Goal: Task Accomplishment & Management: Complete application form

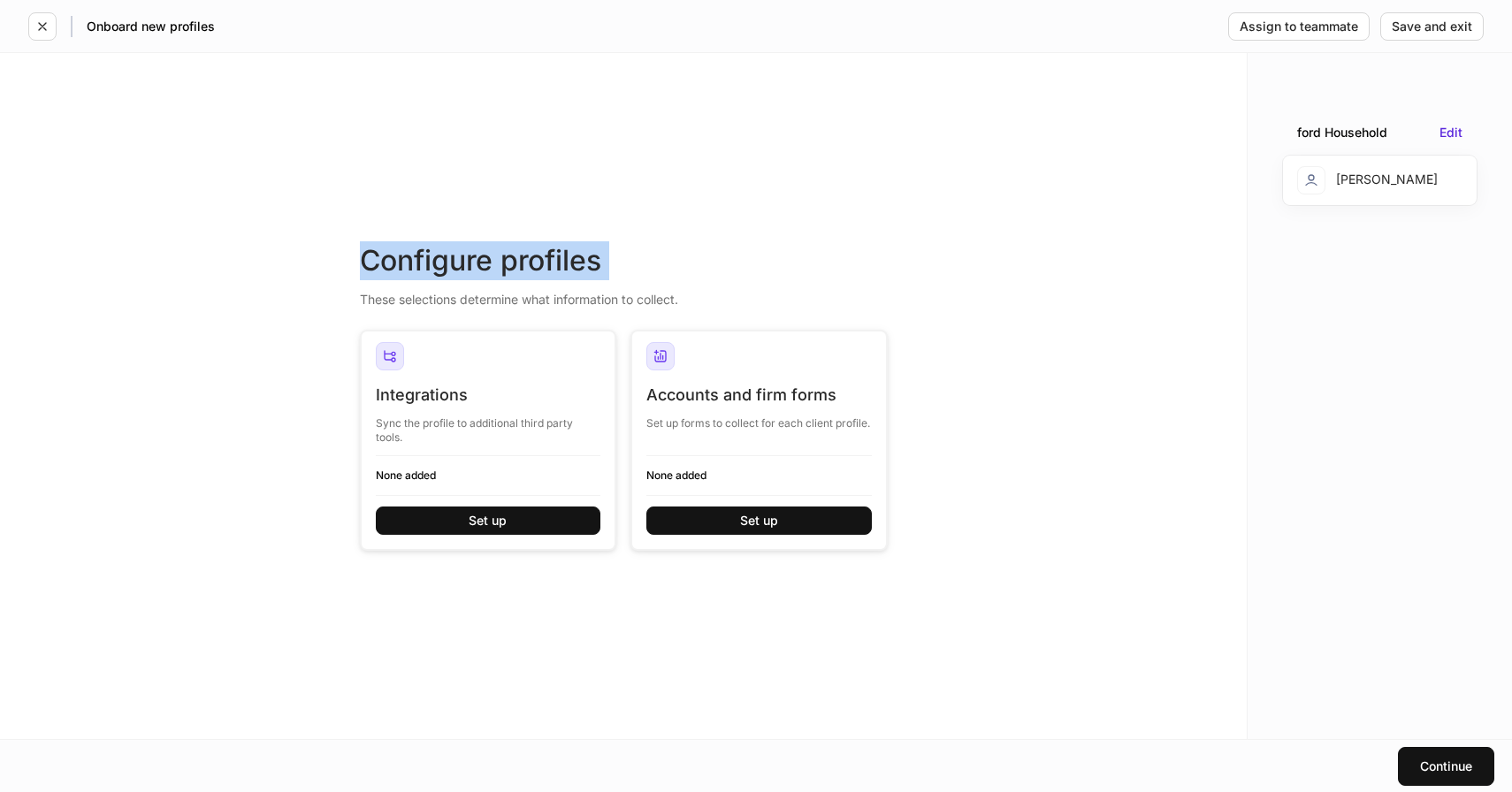
click at [466, 190] on div "Configure profiles These selections determine what information to collect. Inte…" at bounding box center [623, 396] width 1246 height 686
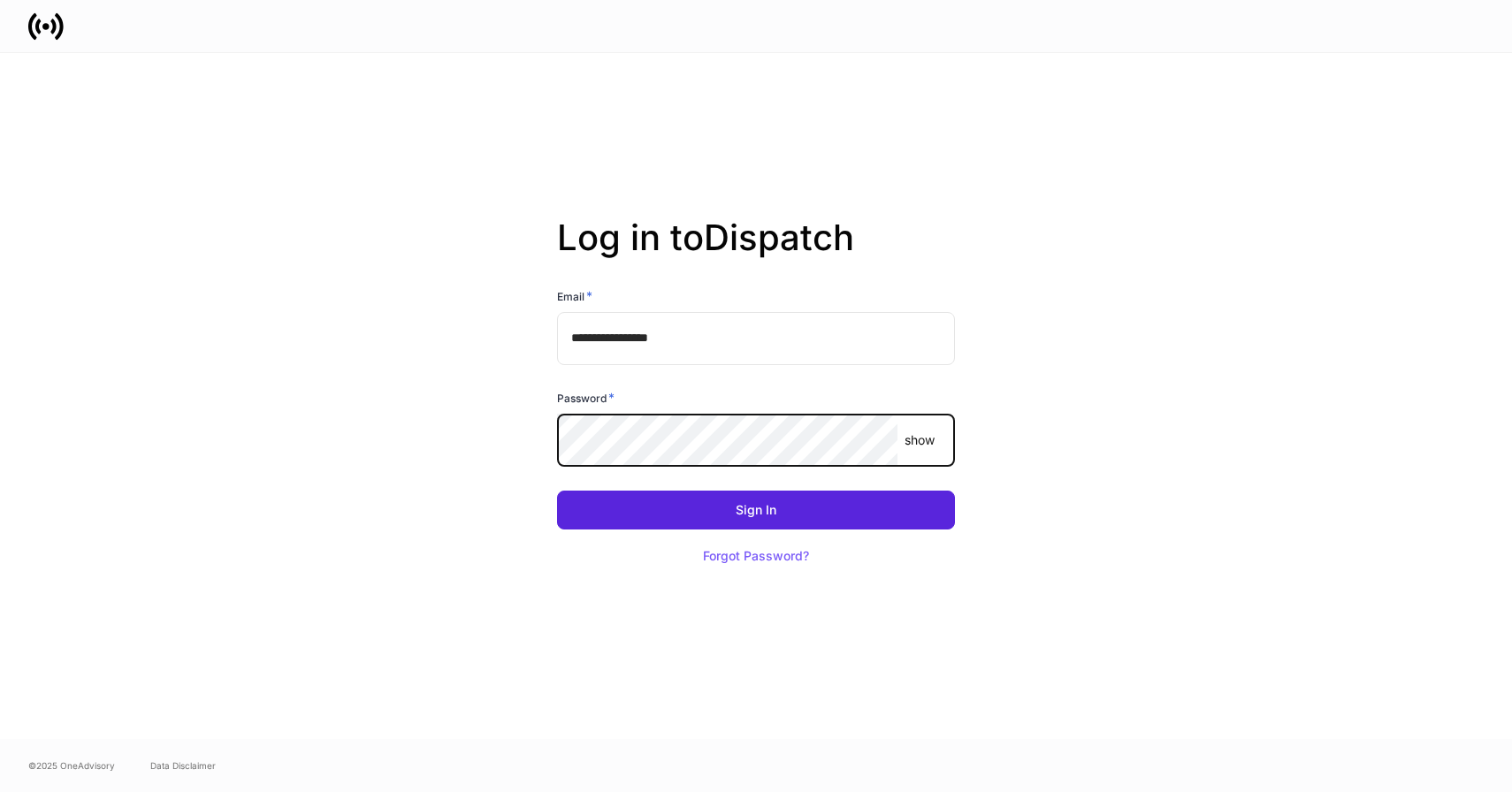
click at [0, 791] on com-1password-button at bounding box center [0, 792] width 0 height 0
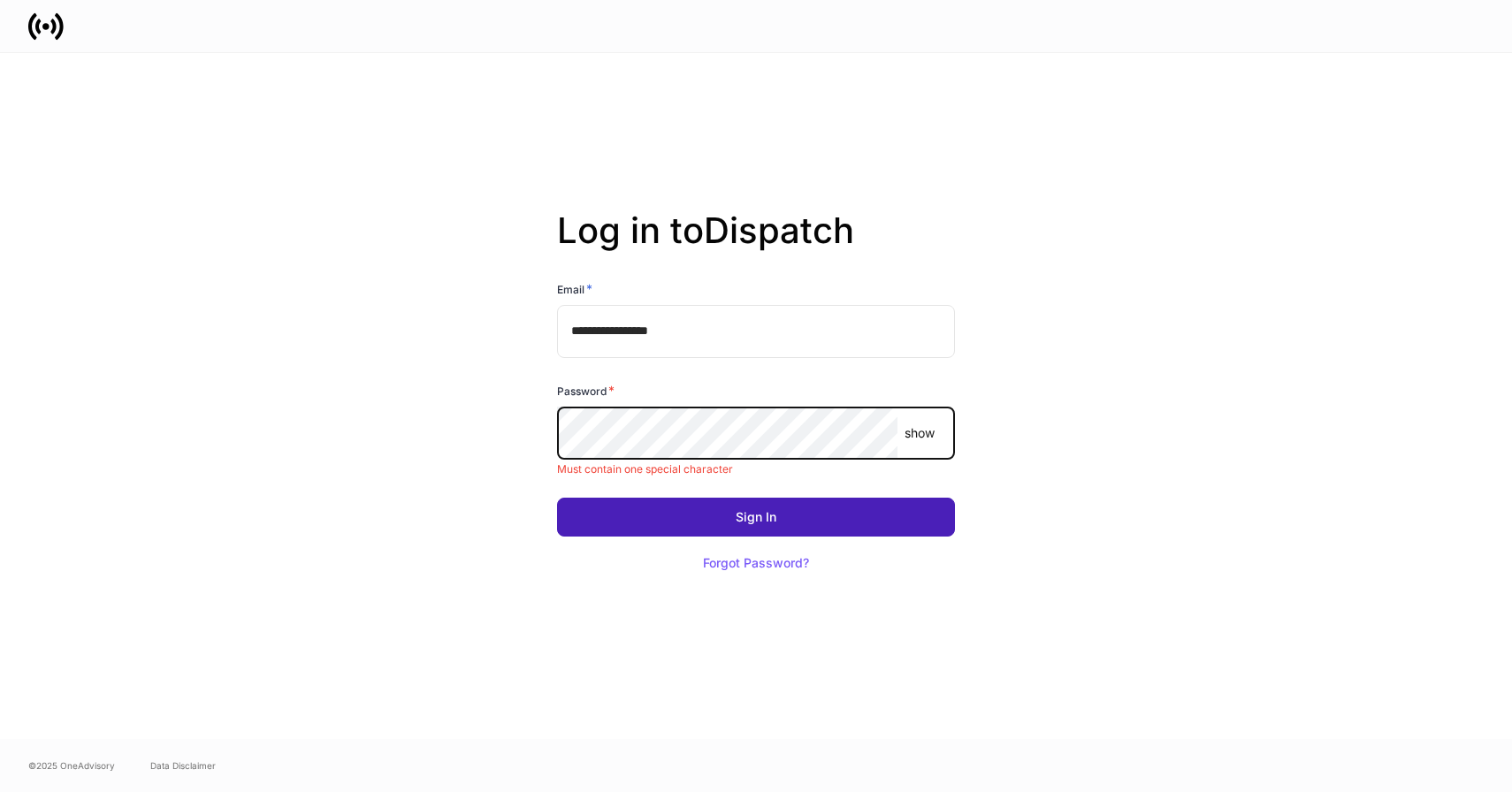
click at [746, 520] on div "Sign In" at bounding box center [756, 517] width 40 height 12
click at [788, 519] on button "Sign In" at bounding box center [756, 517] width 397 height 39
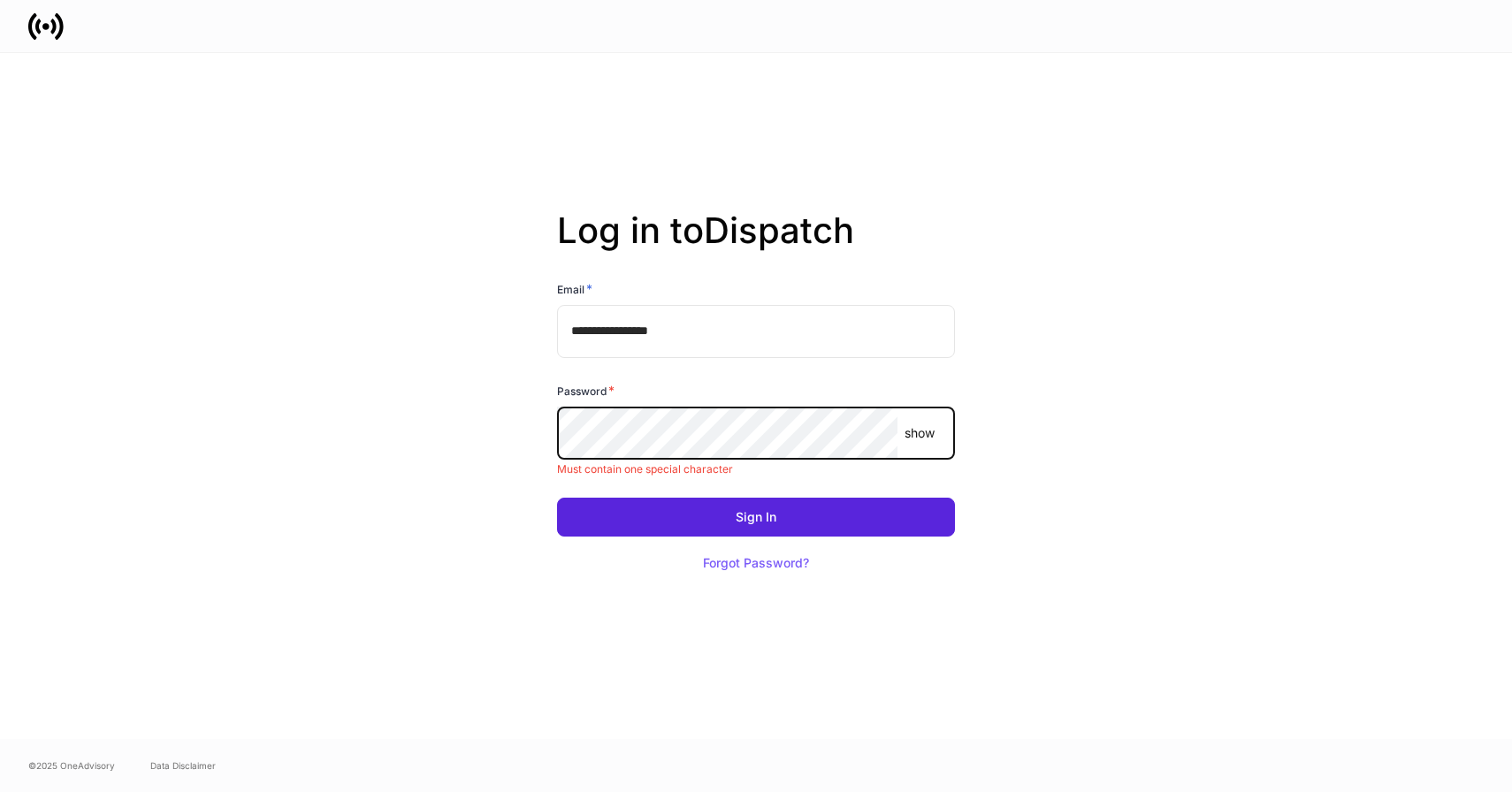
click at [924, 434] on p "show" at bounding box center [919, 433] width 30 height 18
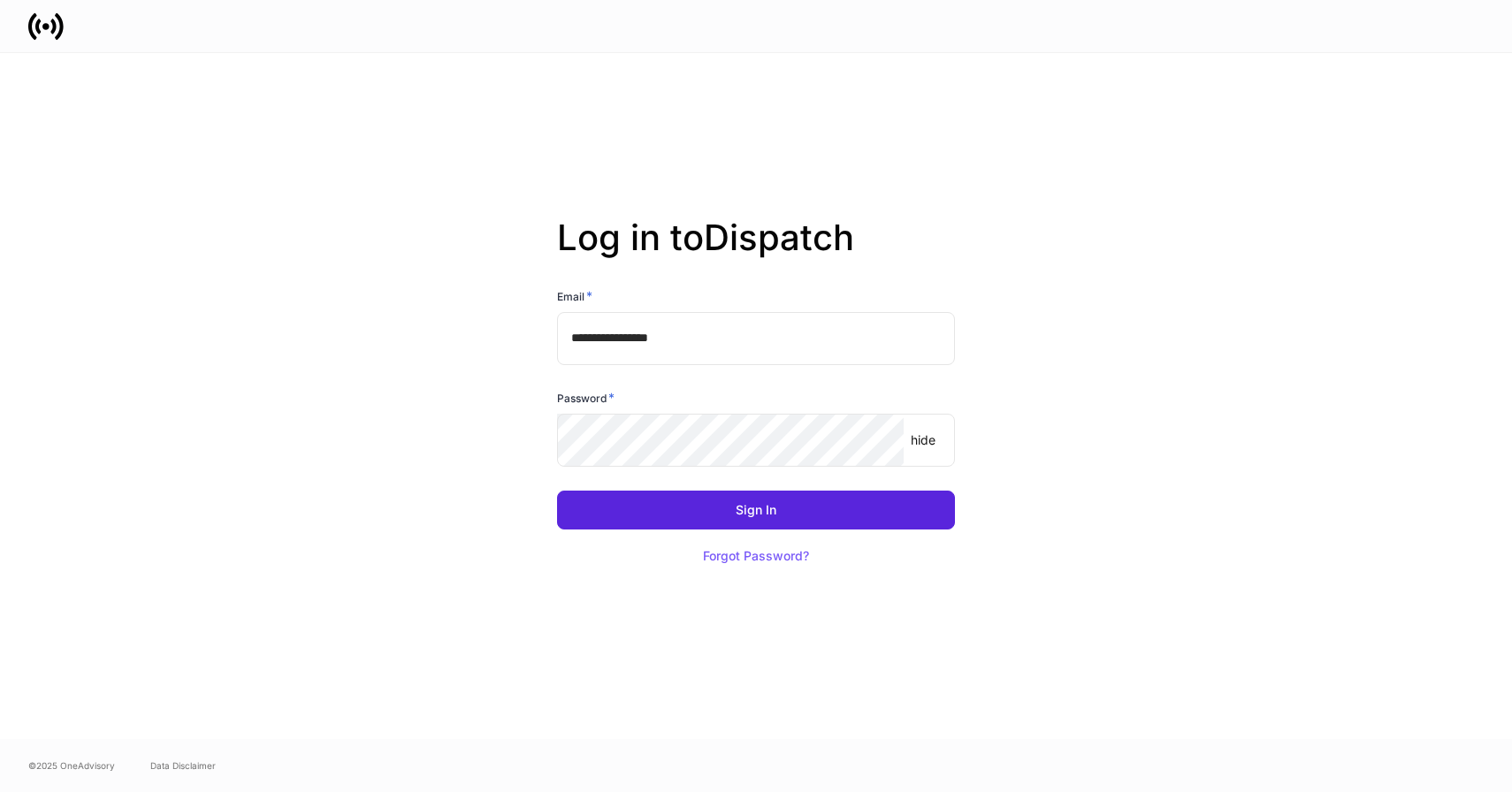
click at [1062, 503] on div "**********" at bounding box center [756, 396] width 948 height 686
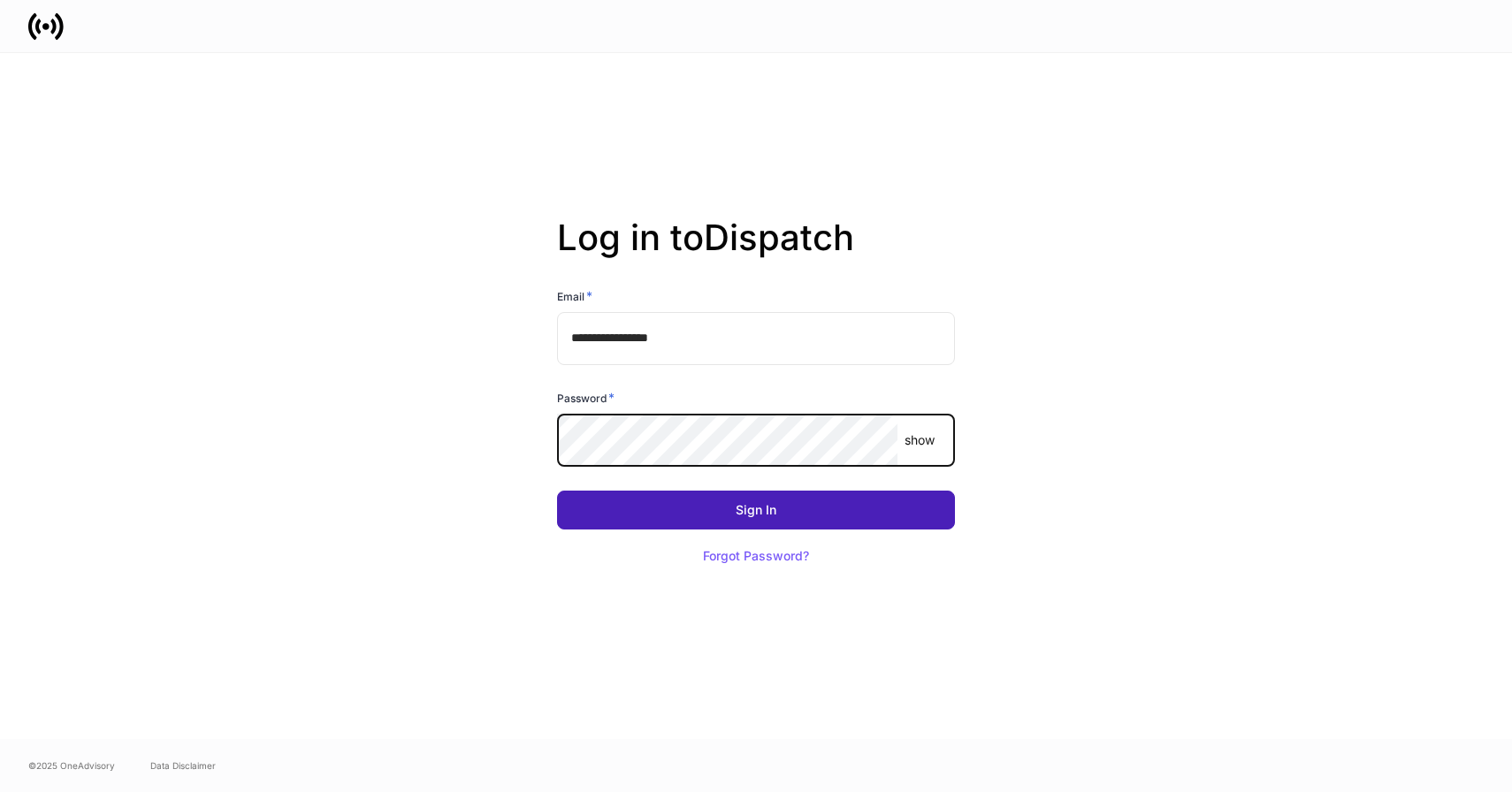
click at [854, 505] on button "Sign In" at bounding box center [756, 509] width 397 height 39
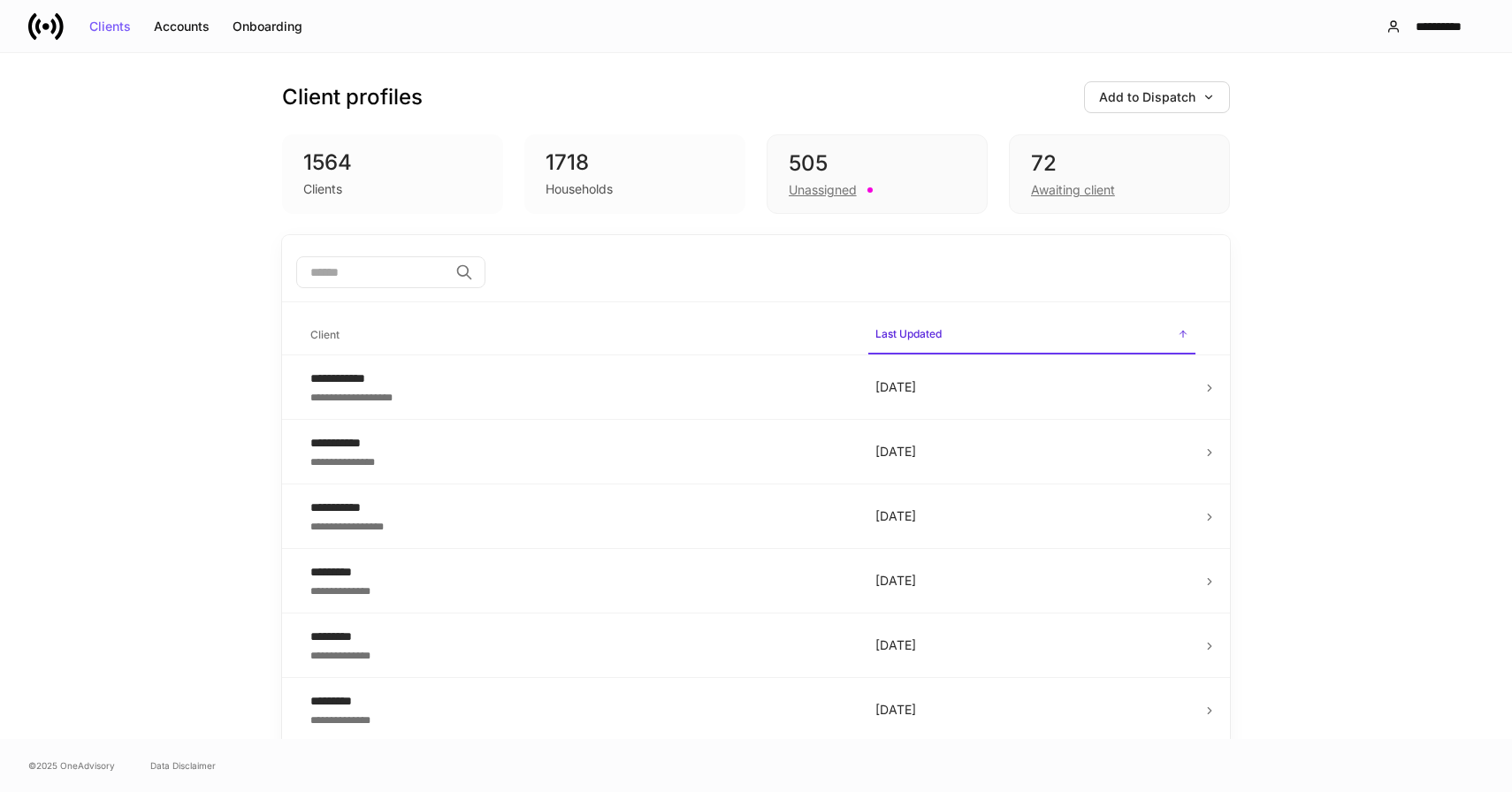
click at [1322, 276] on div "**********" at bounding box center [756, 396] width 1512 height 686
click at [272, 23] on div "Onboarding" at bounding box center [267, 26] width 70 height 12
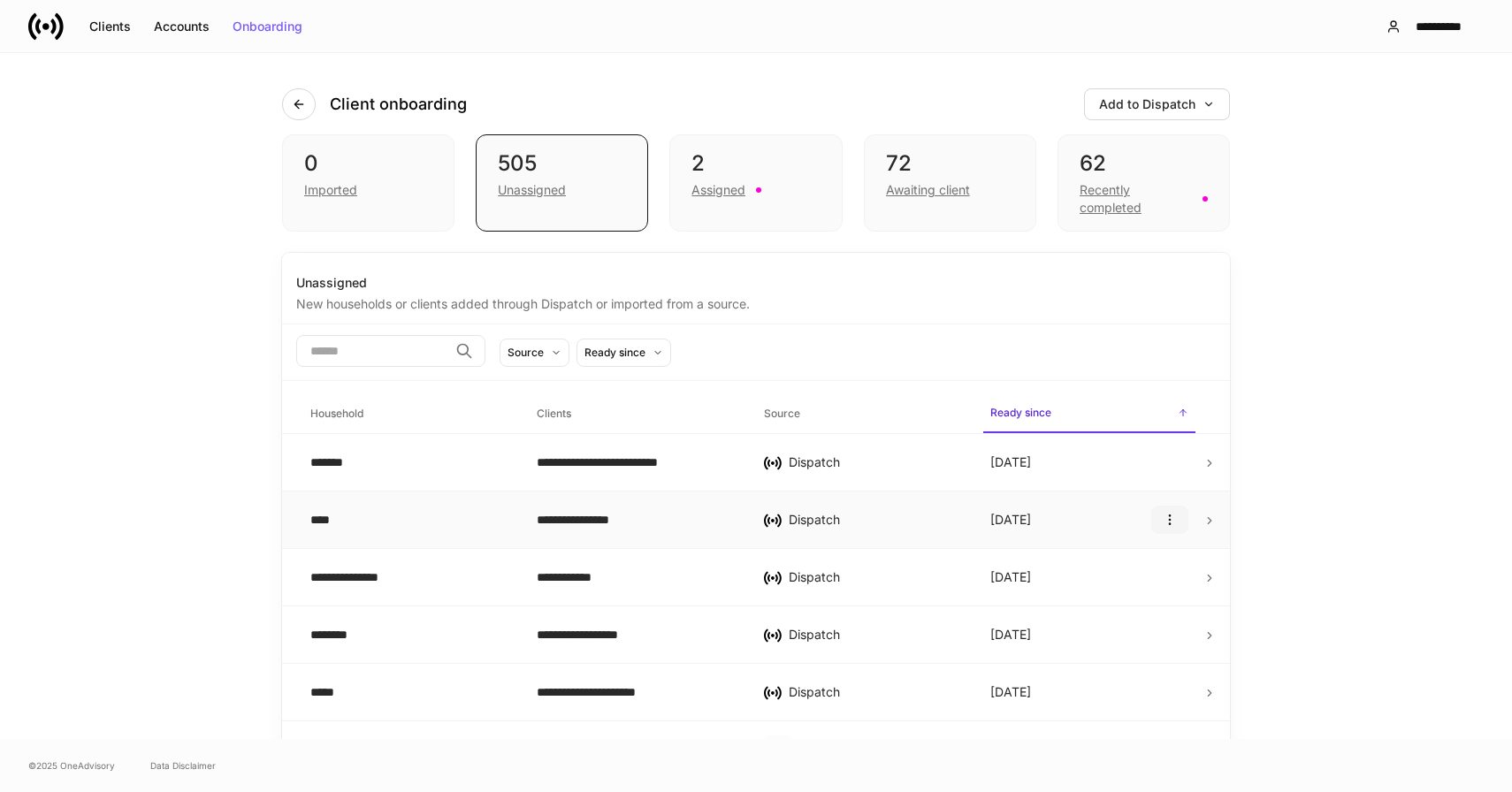
click at [1170, 523] on icon "button" at bounding box center [1169, 520] width 1 height 9
click at [1115, 604] on p "Delete household" at bounding box center [1112, 605] width 100 height 18
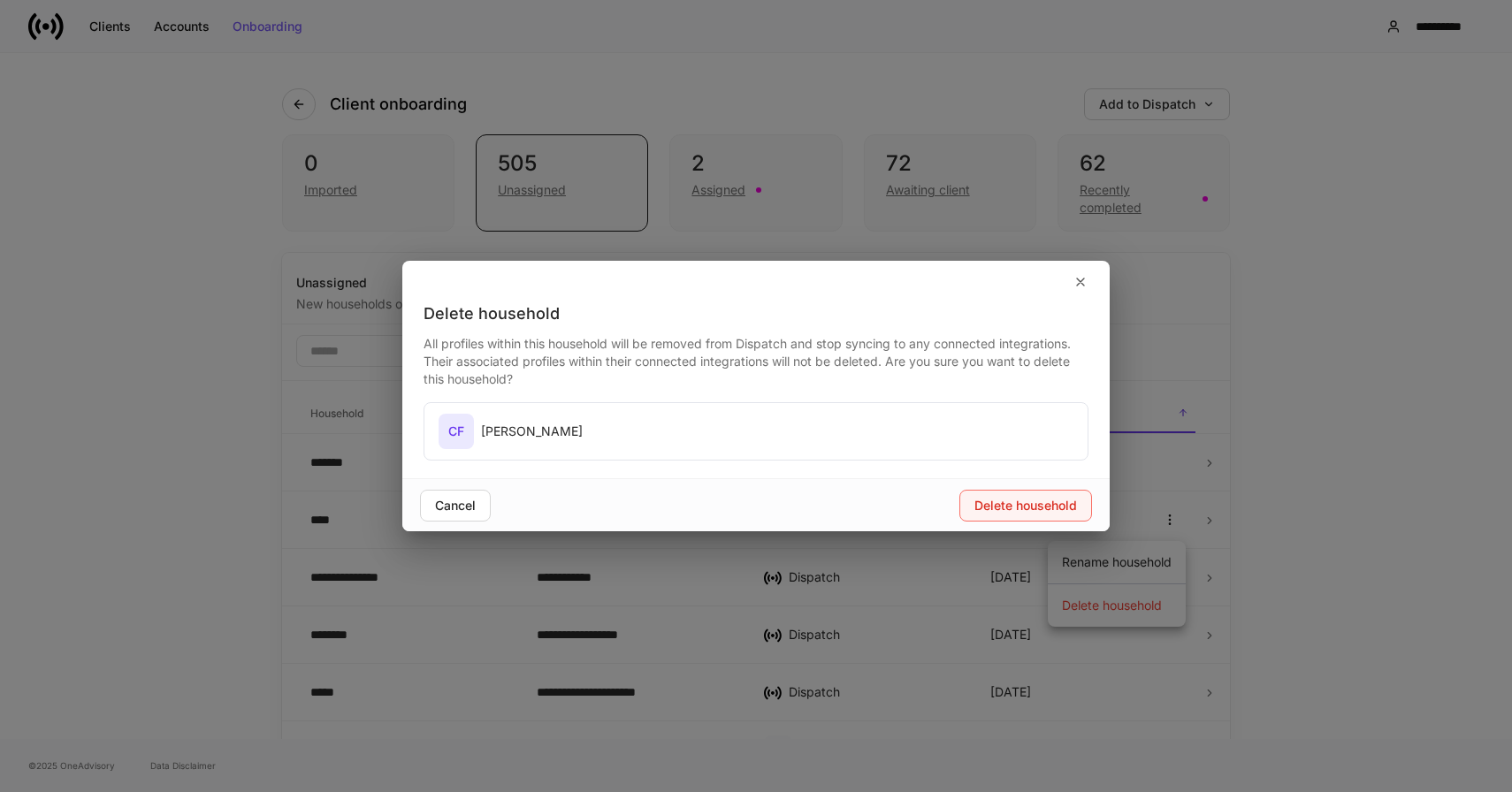
click at [999, 502] on div "Delete household" at bounding box center [1025, 505] width 102 height 12
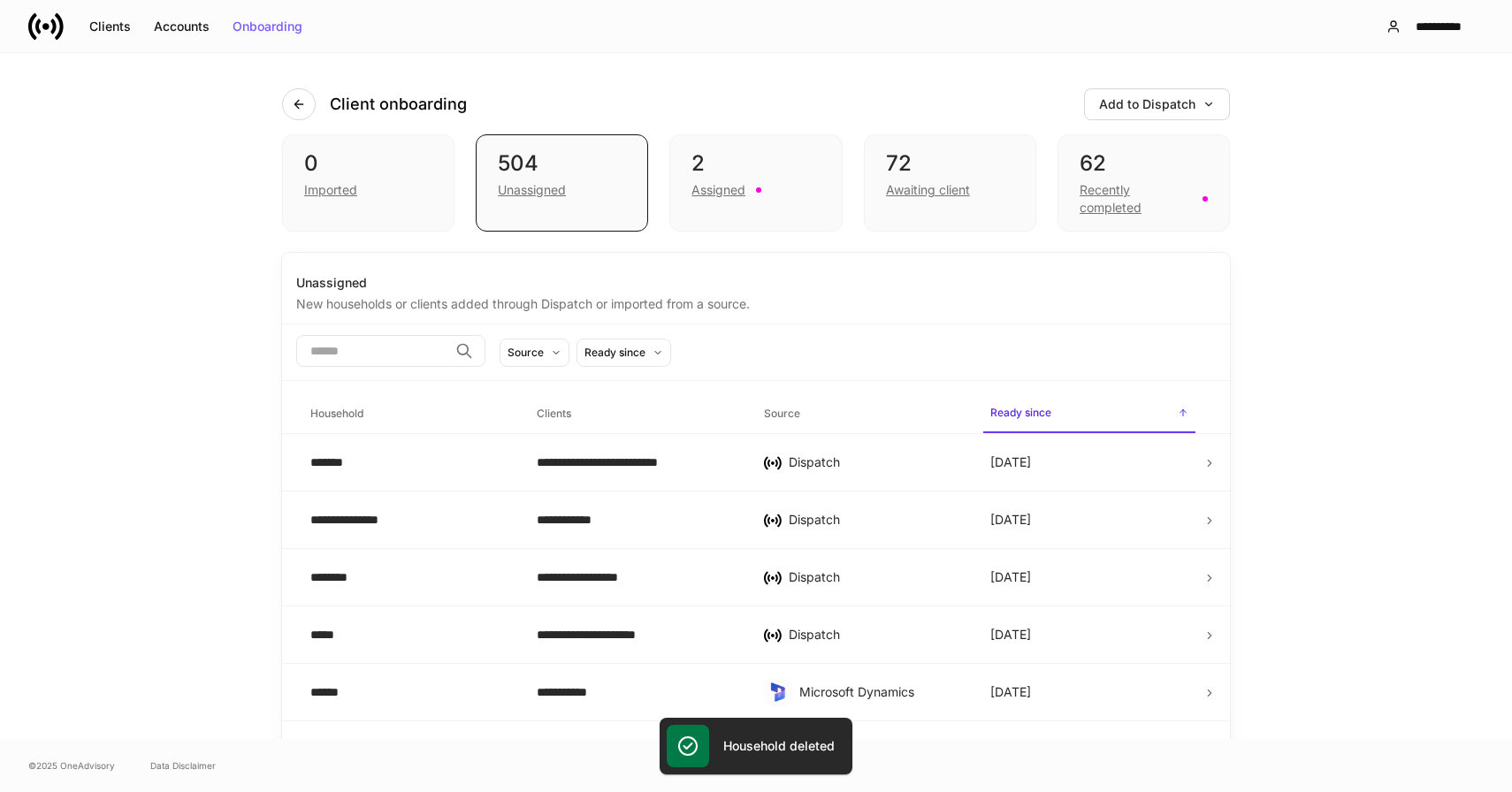
click at [1354, 451] on div "**********" at bounding box center [756, 396] width 1512 height 686
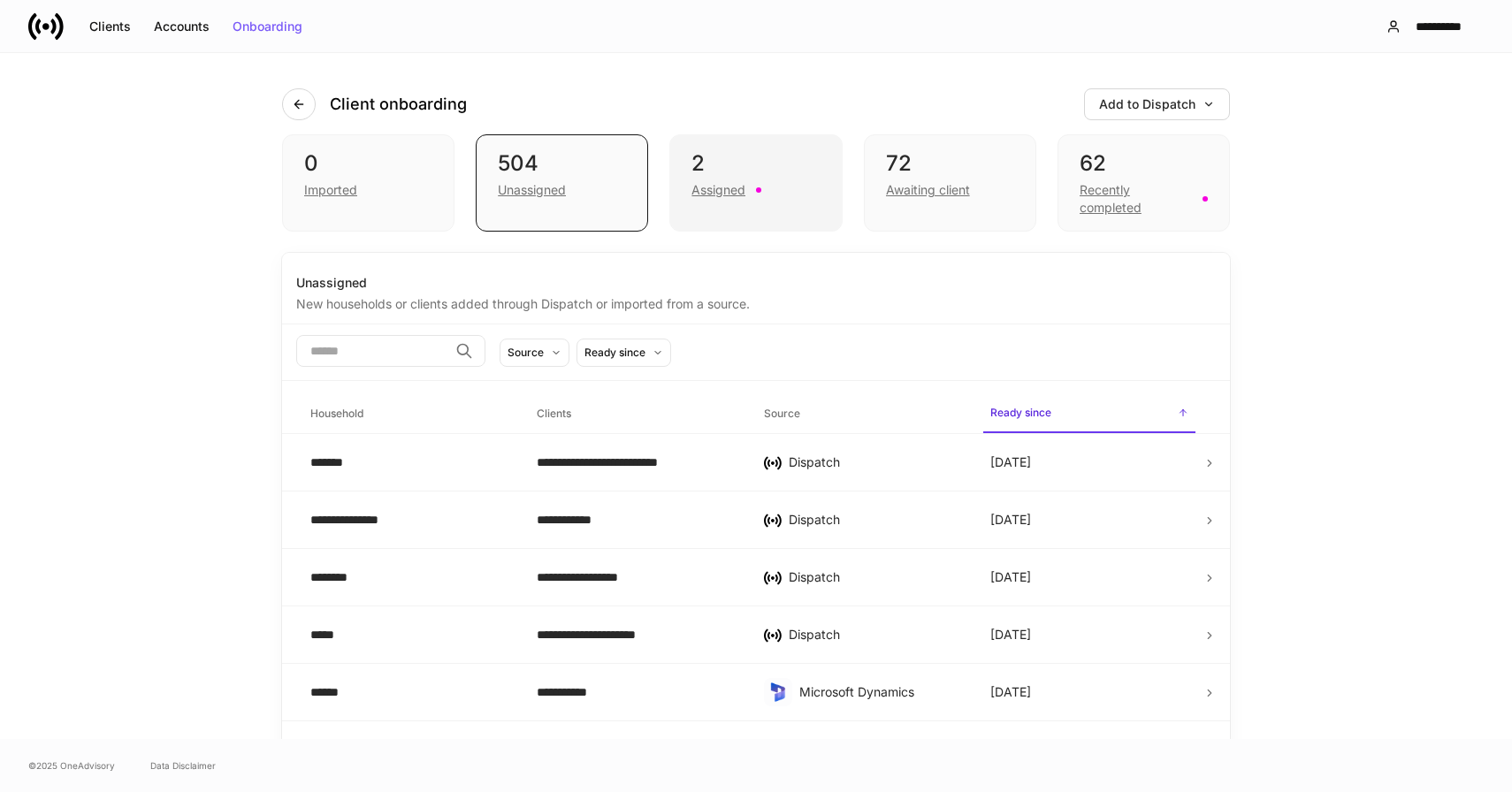
click at [770, 163] on div "2" at bounding box center [756, 163] width 128 height 28
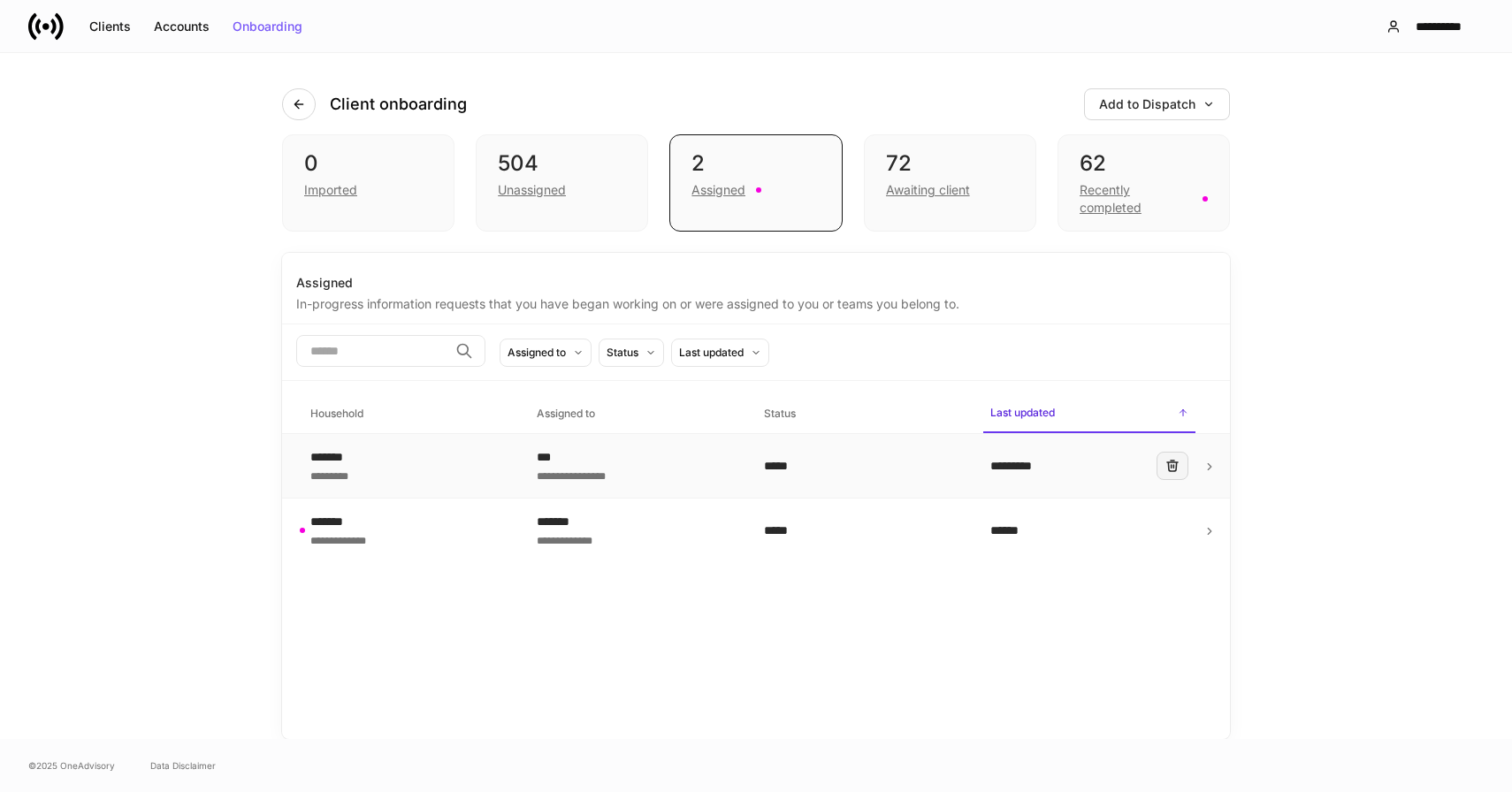
click at [1171, 461] on icon "button" at bounding box center [1172, 465] width 10 height 10
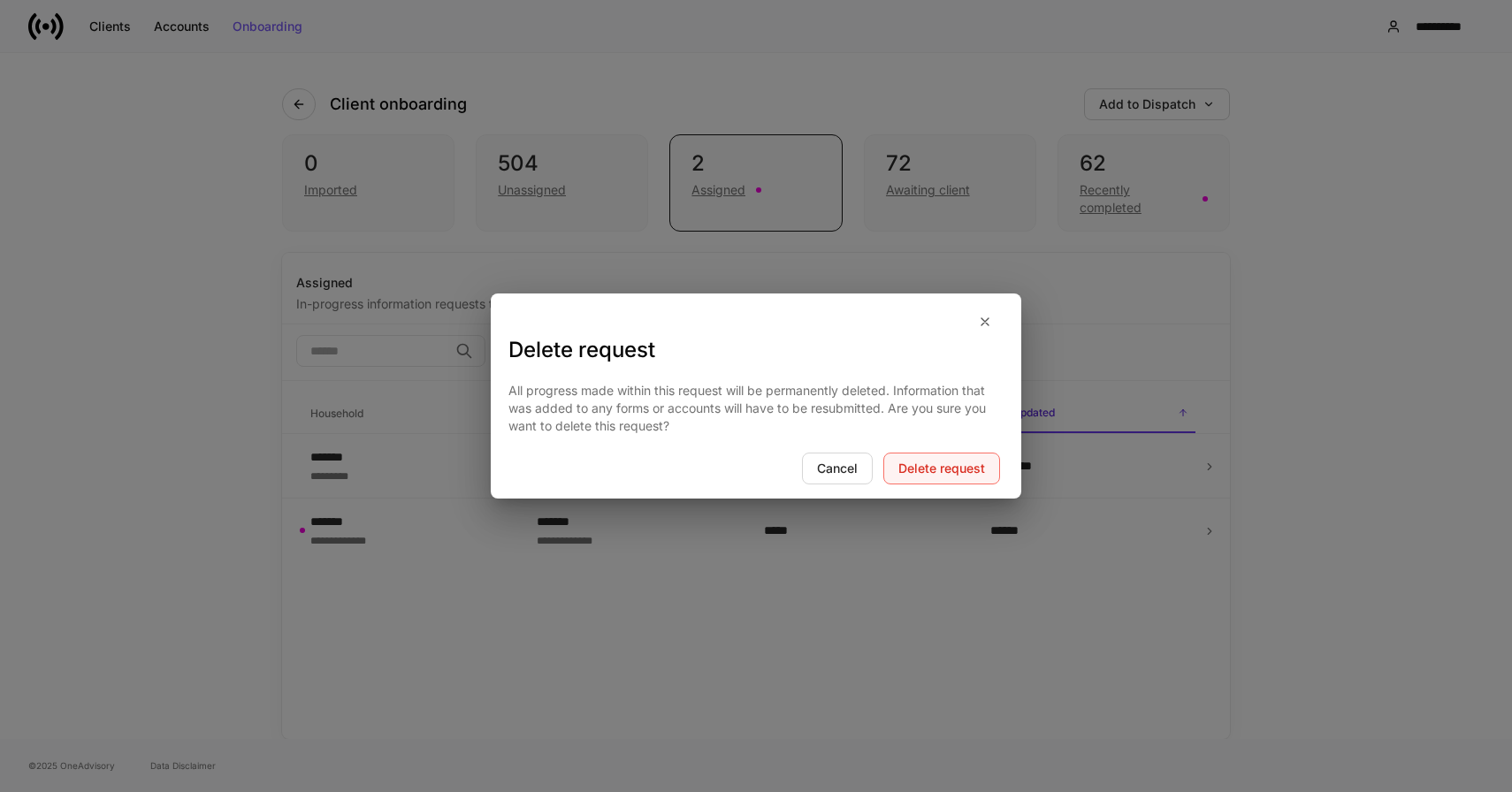
click at [950, 474] on div "Delete request" at bounding box center [942, 468] width 86 height 12
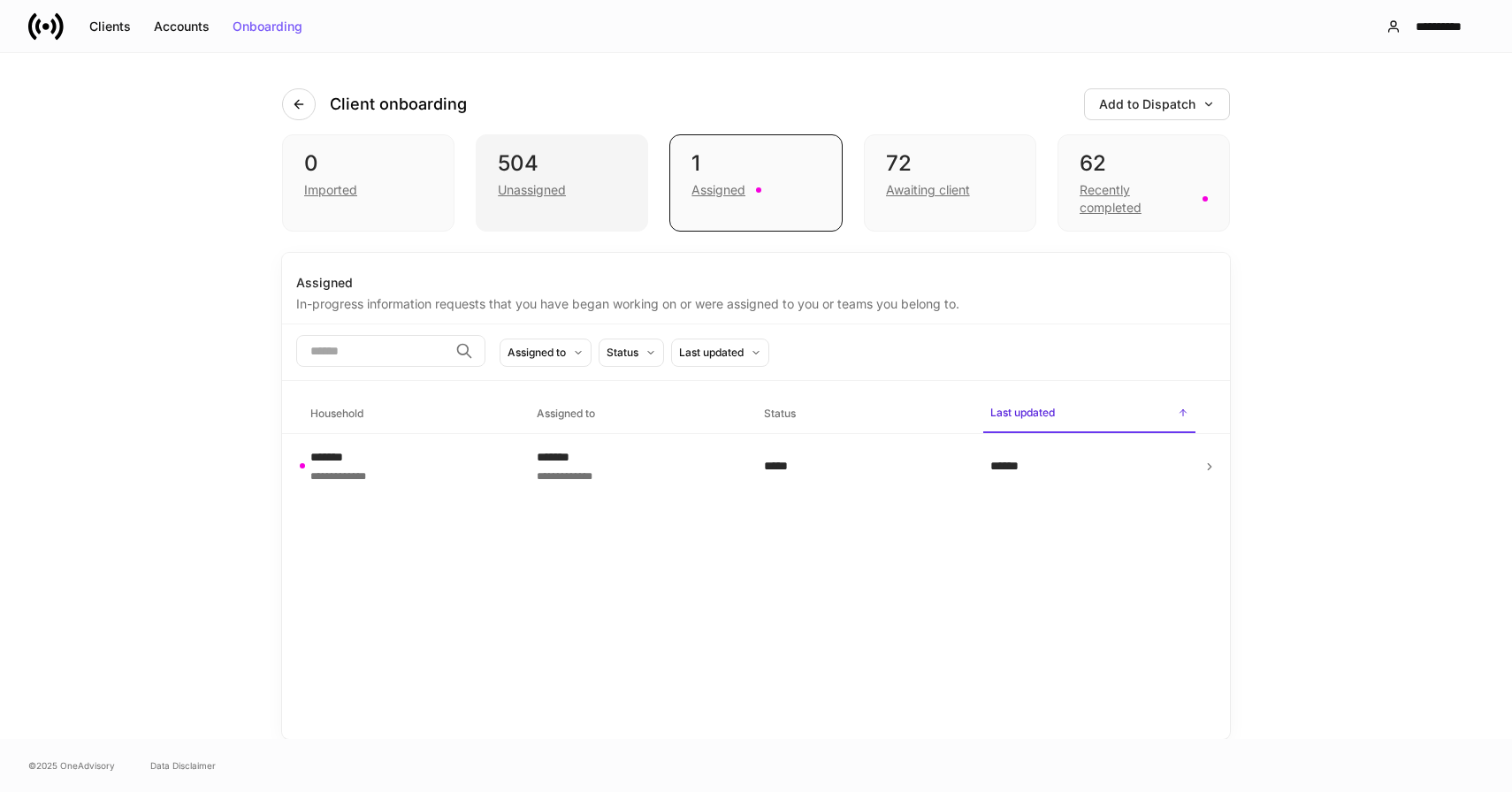
click at [544, 199] on div "504 Unassigned" at bounding box center [561, 182] width 172 height 97
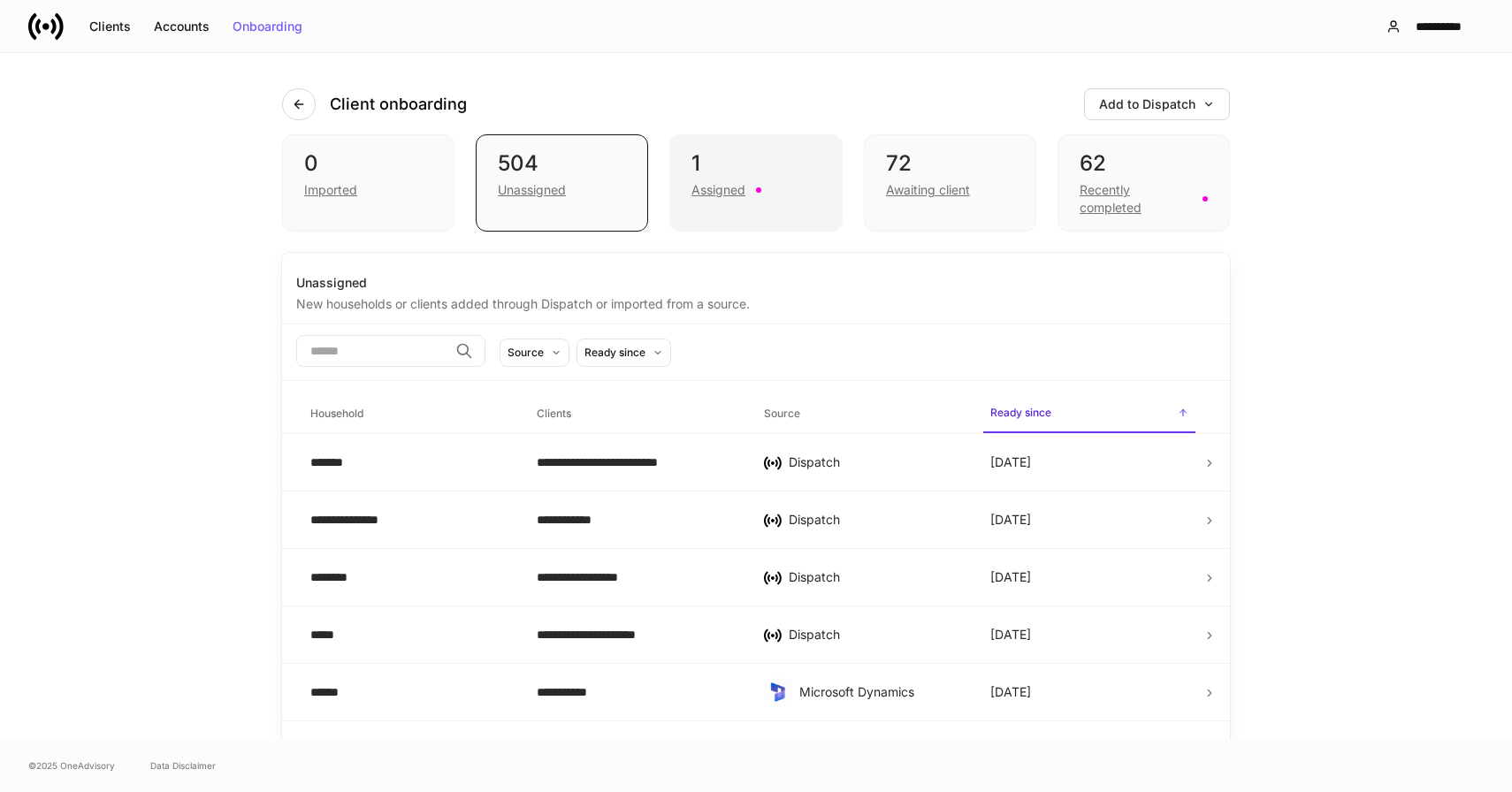
click at [731, 171] on div "1" at bounding box center [756, 163] width 128 height 28
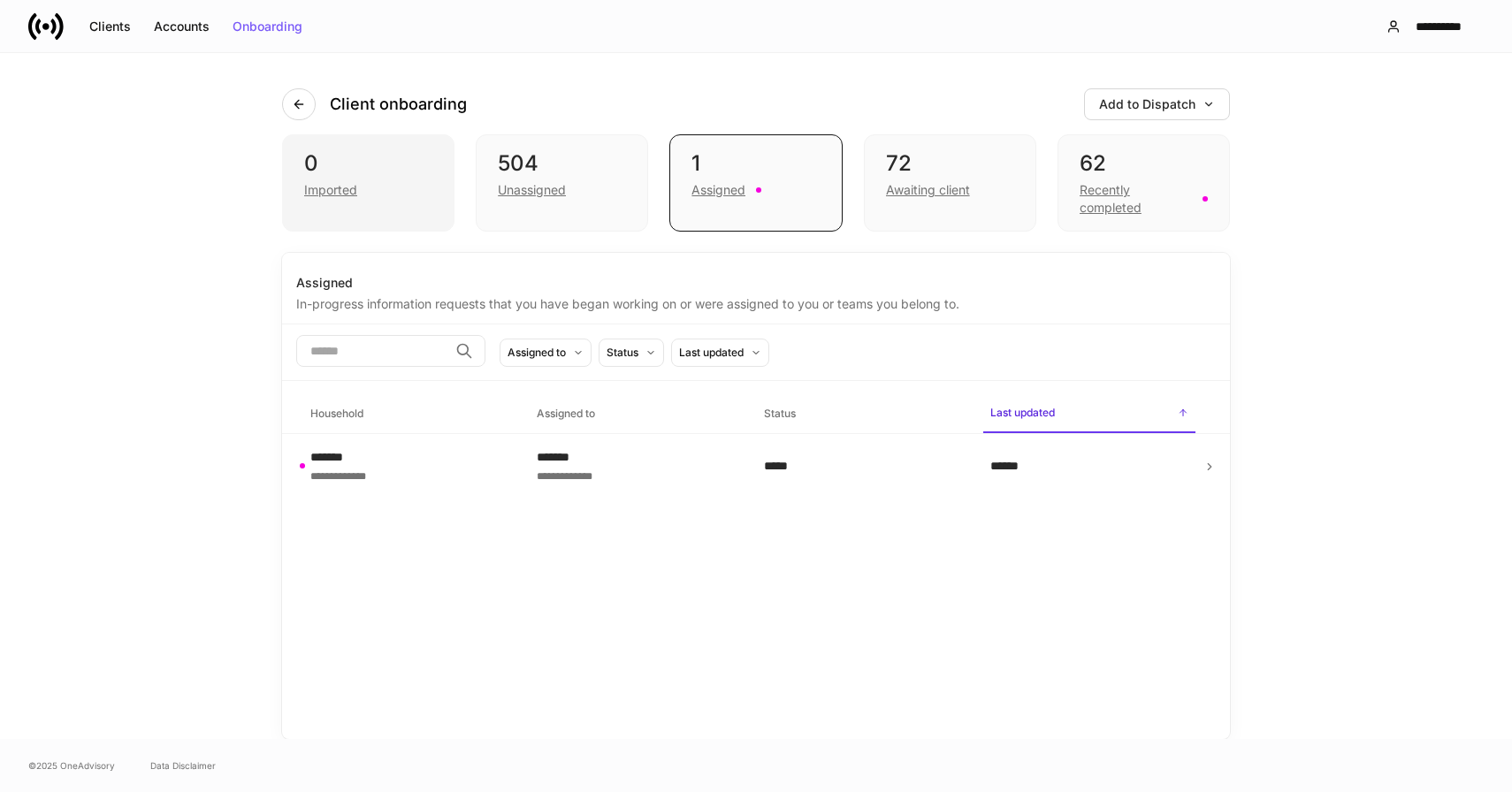
click at [366, 179] on div "Imported" at bounding box center [368, 188] width 128 height 22
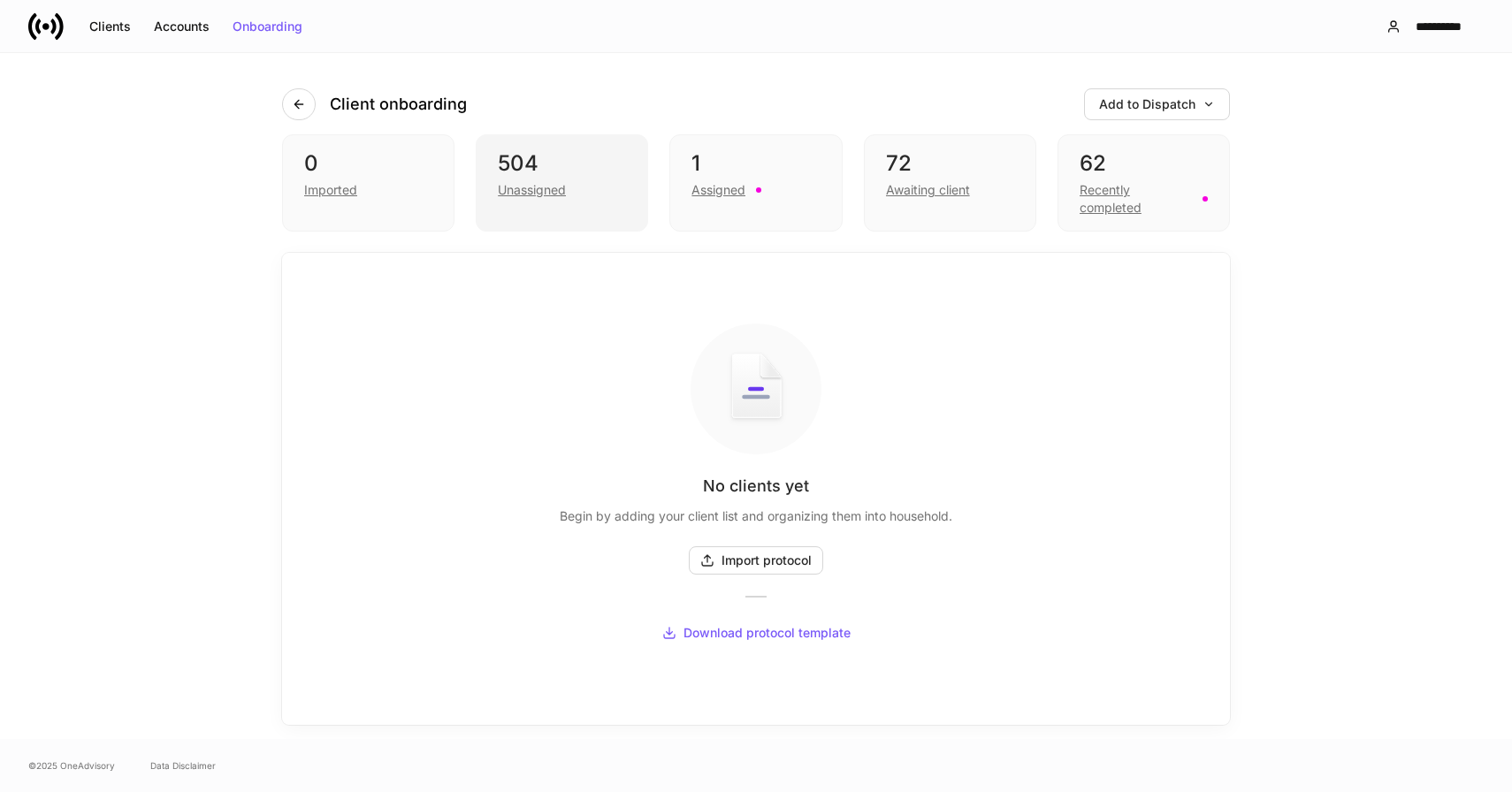
click at [530, 171] on div "504" at bounding box center [562, 163] width 128 height 28
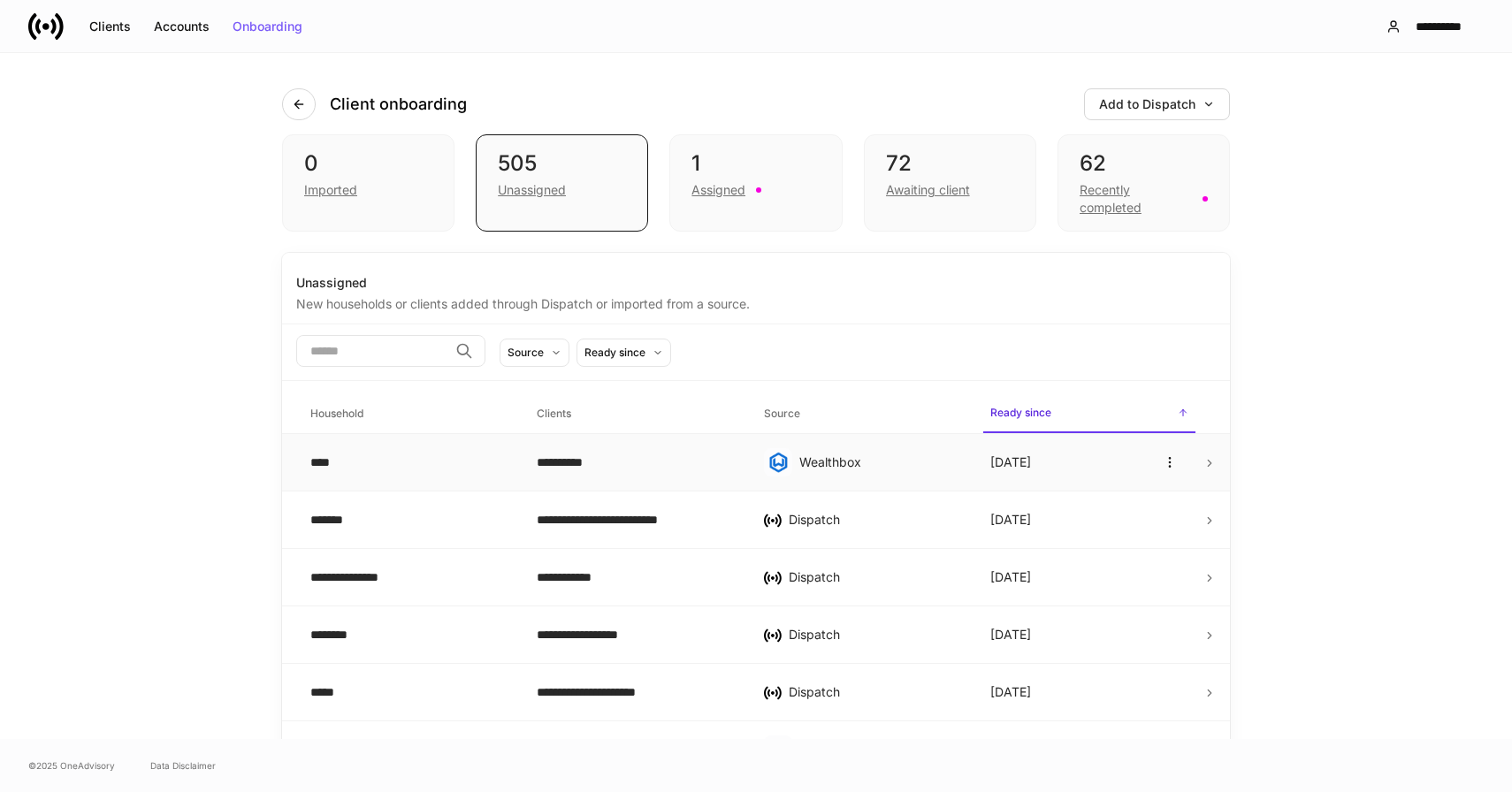
click at [641, 461] on div "**********" at bounding box center [635, 462] width 198 height 18
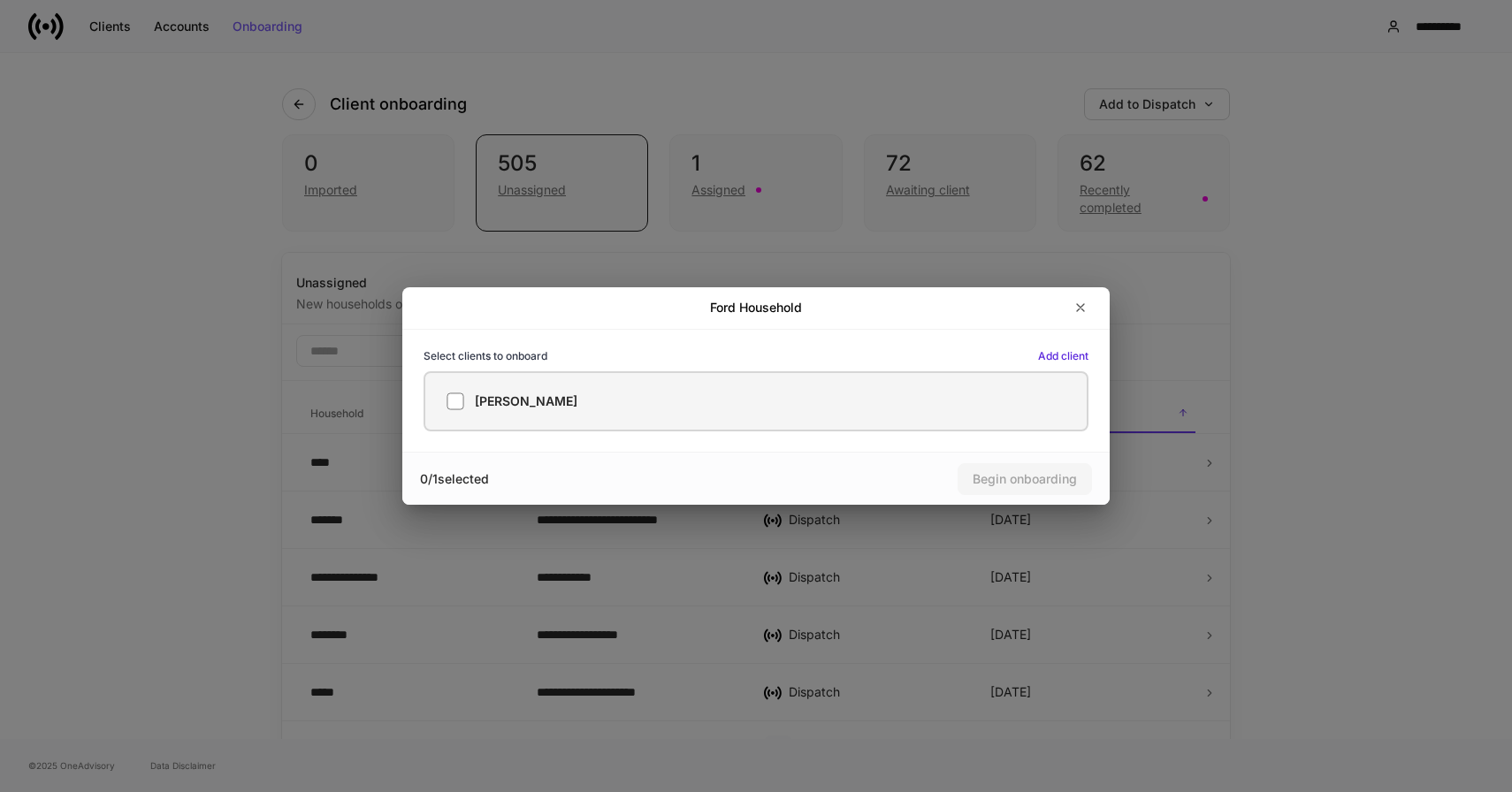
click at [600, 398] on div "[PERSON_NAME]" at bounding box center [756, 401] width 619 height 18
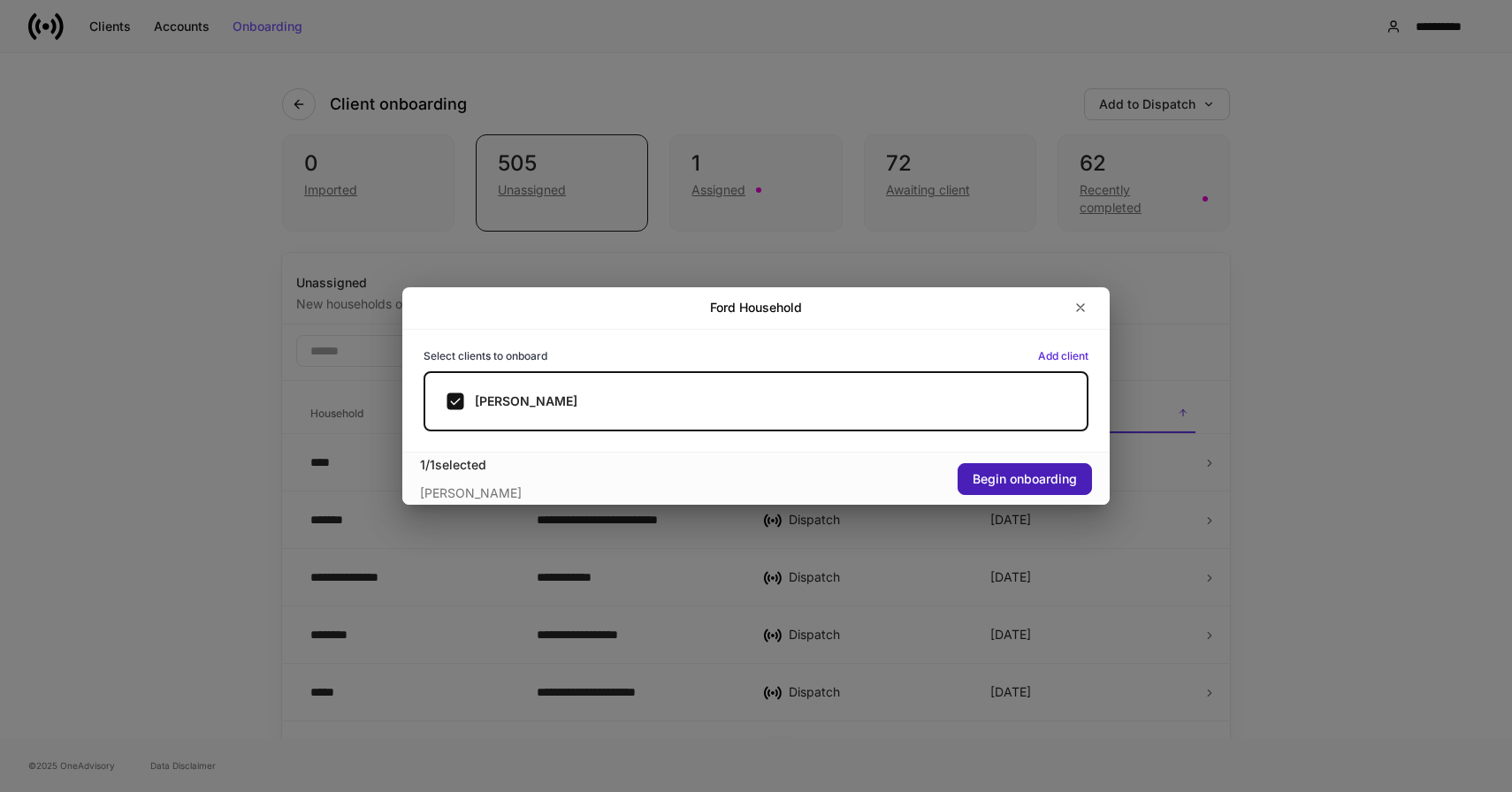
click at [1020, 473] on div "Begin onboarding" at bounding box center [1024, 478] width 104 height 12
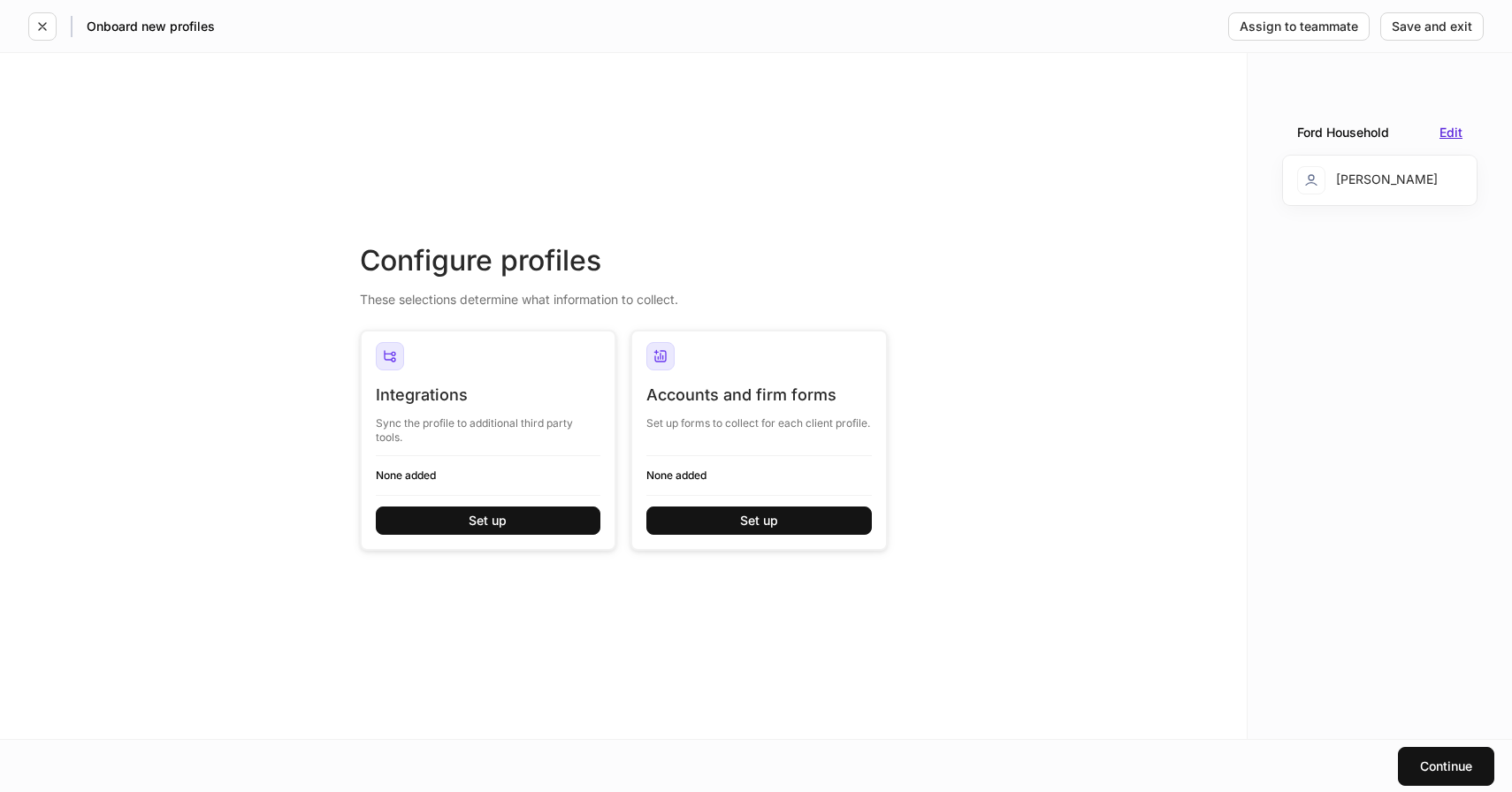
click at [1454, 134] on div "Edit" at bounding box center [1451, 132] width 23 height 12
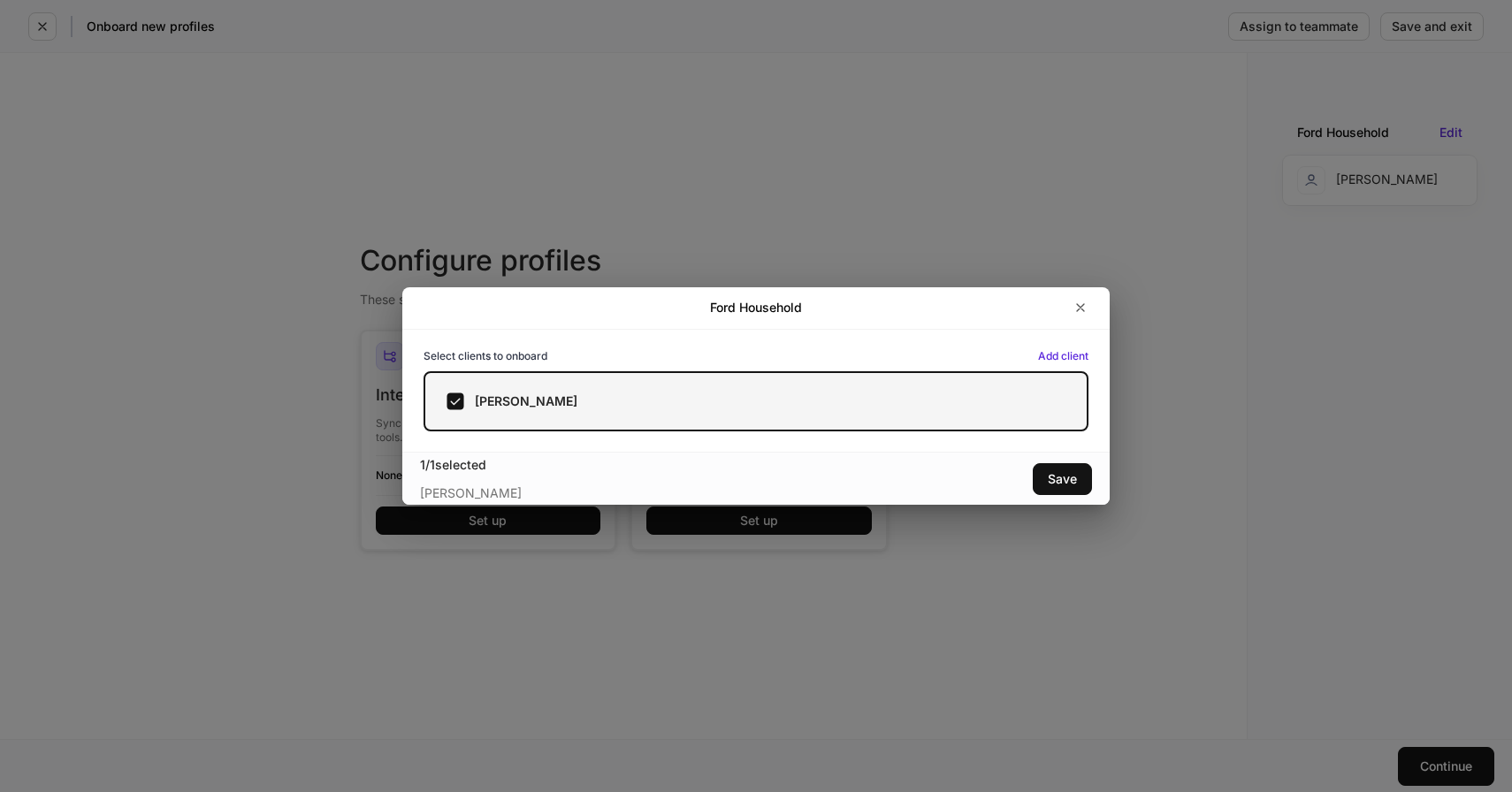
click at [634, 402] on div "[PERSON_NAME]" at bounding box center [756, 401] width 619 height 18
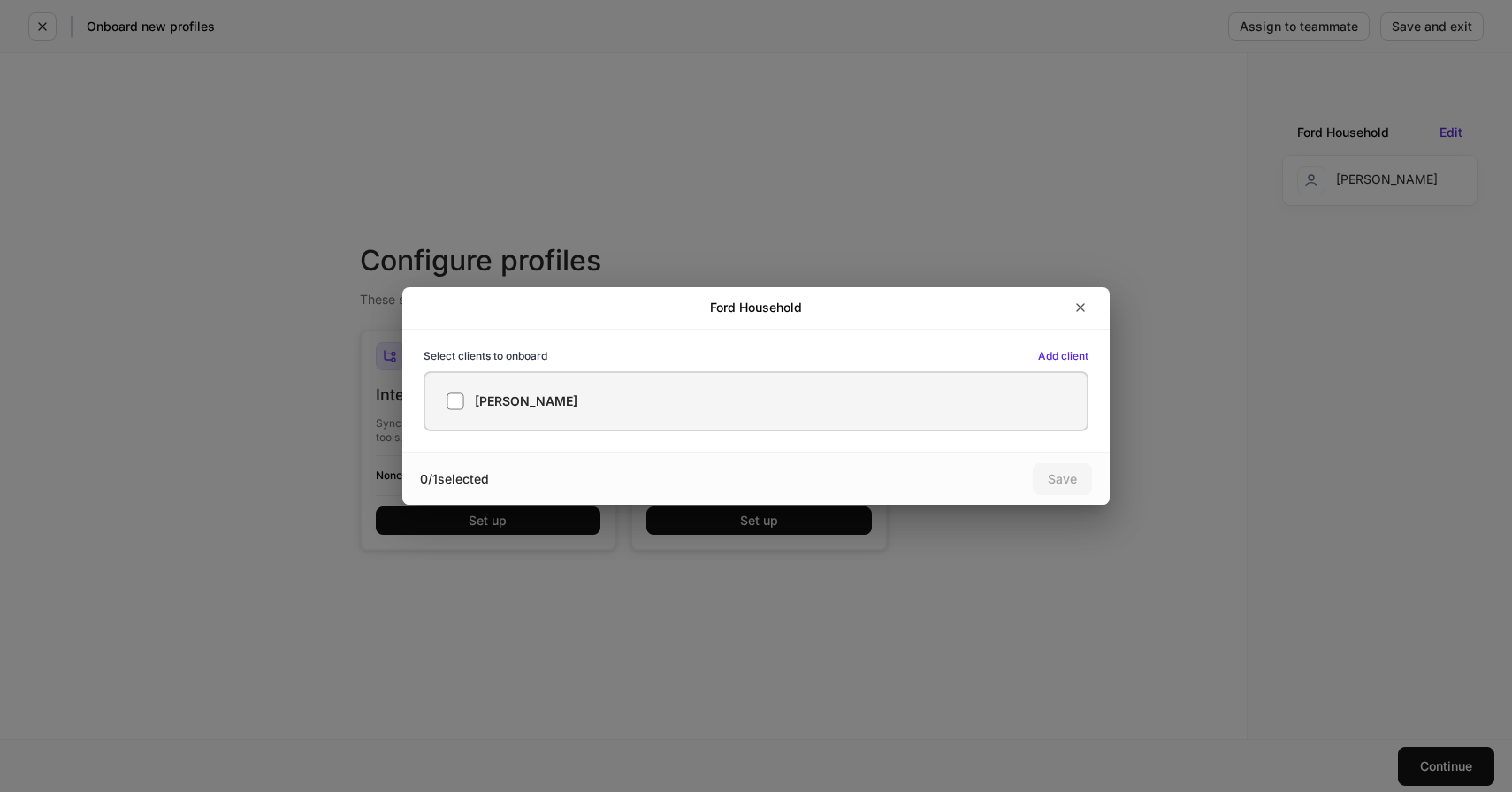
click at [857, 396] on div "[PERSON_NAME]" at bounding box center [756, 401] width 619 height 18
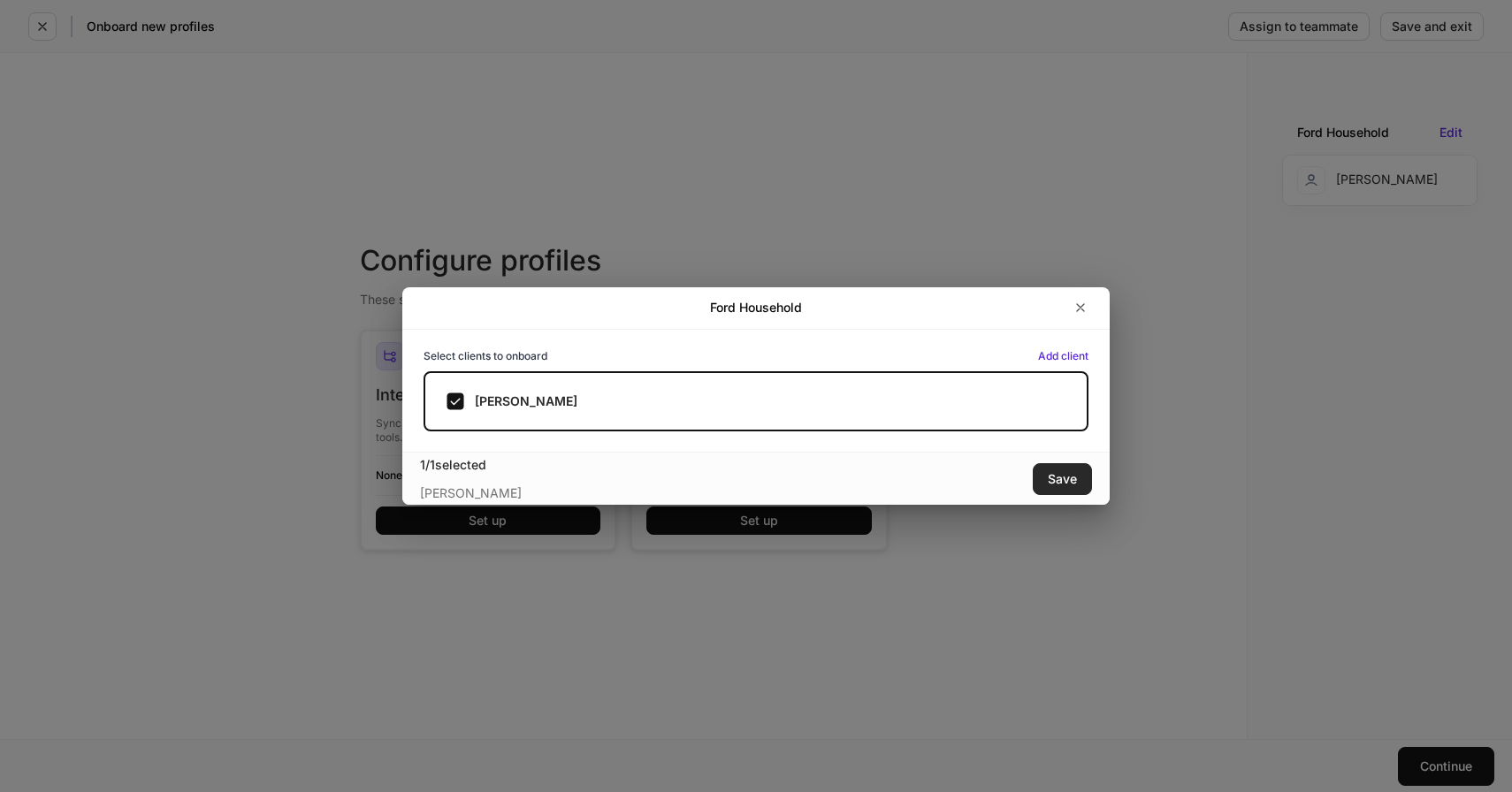
click at [1066, 475] on div "Save" at bounding box center [1062, 478] width 29 height 12
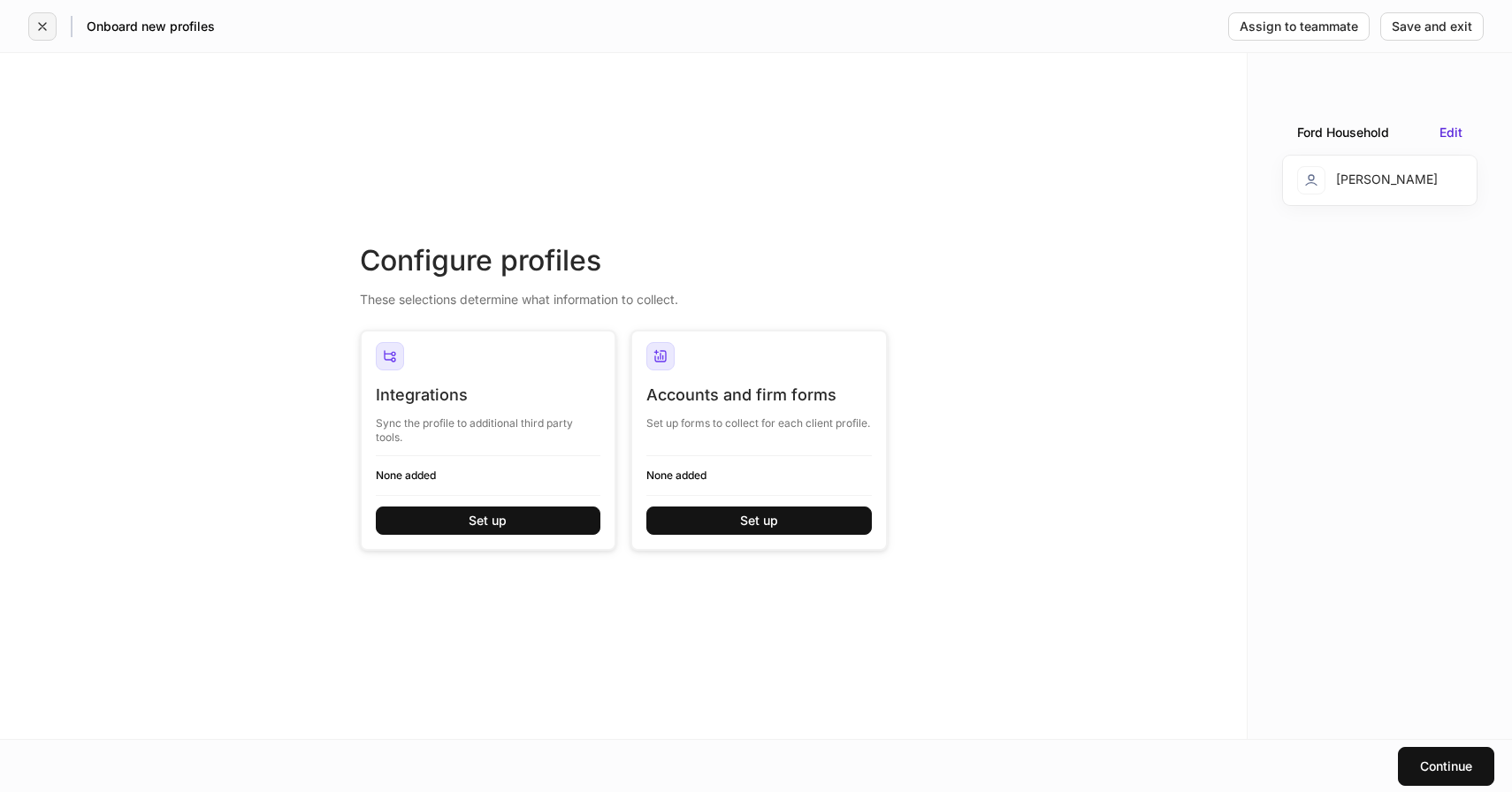
click at [44, 31] on icon "button" at bounding box center [42, 26] width 14 height 14
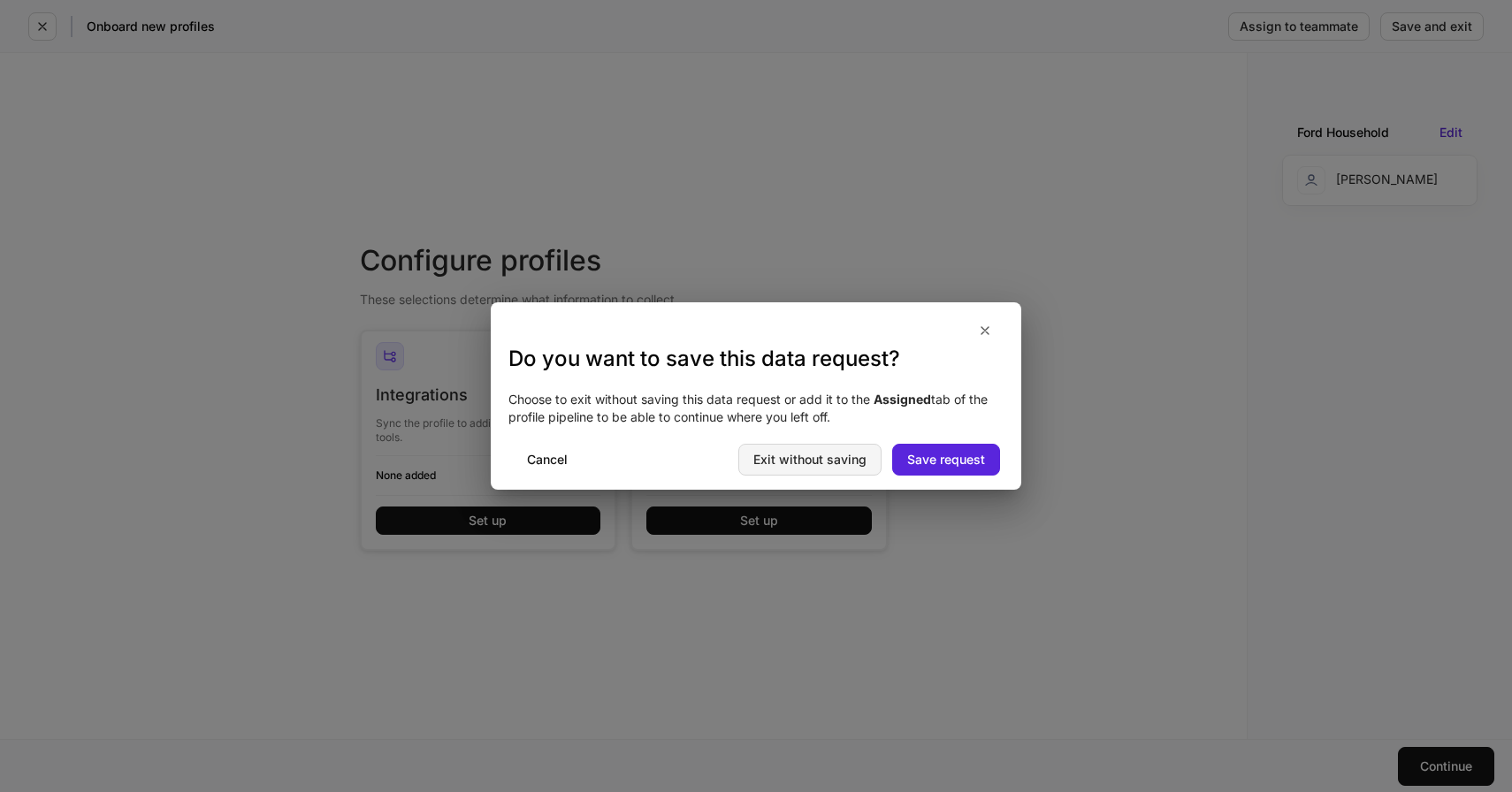
click at [815, 458] on div "Exit without saving" at bounding box center [810, 459] width 113 height 12
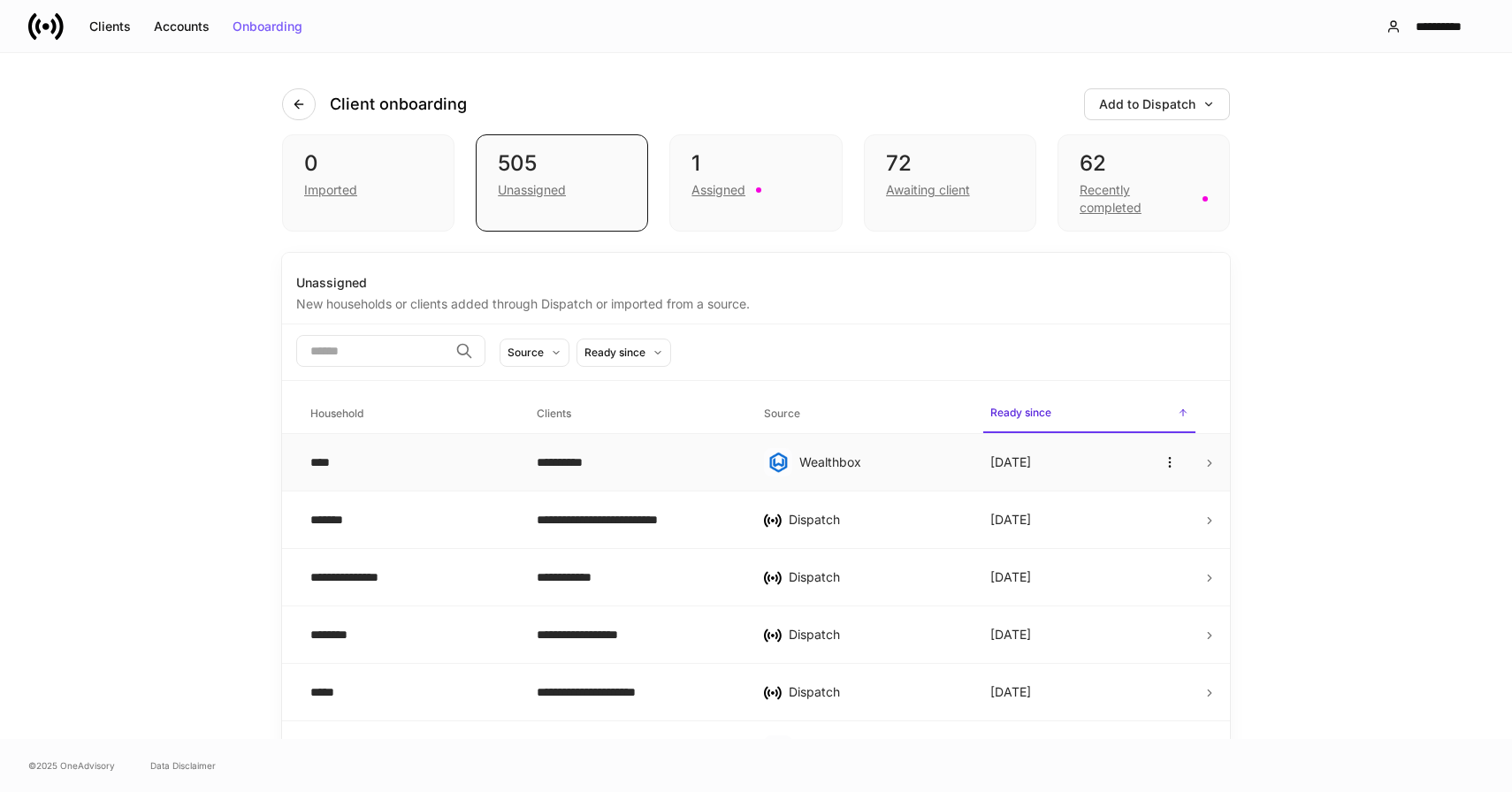
click at [455, 461] on div "****" at bounding box center [409, 462] width 198 height 18
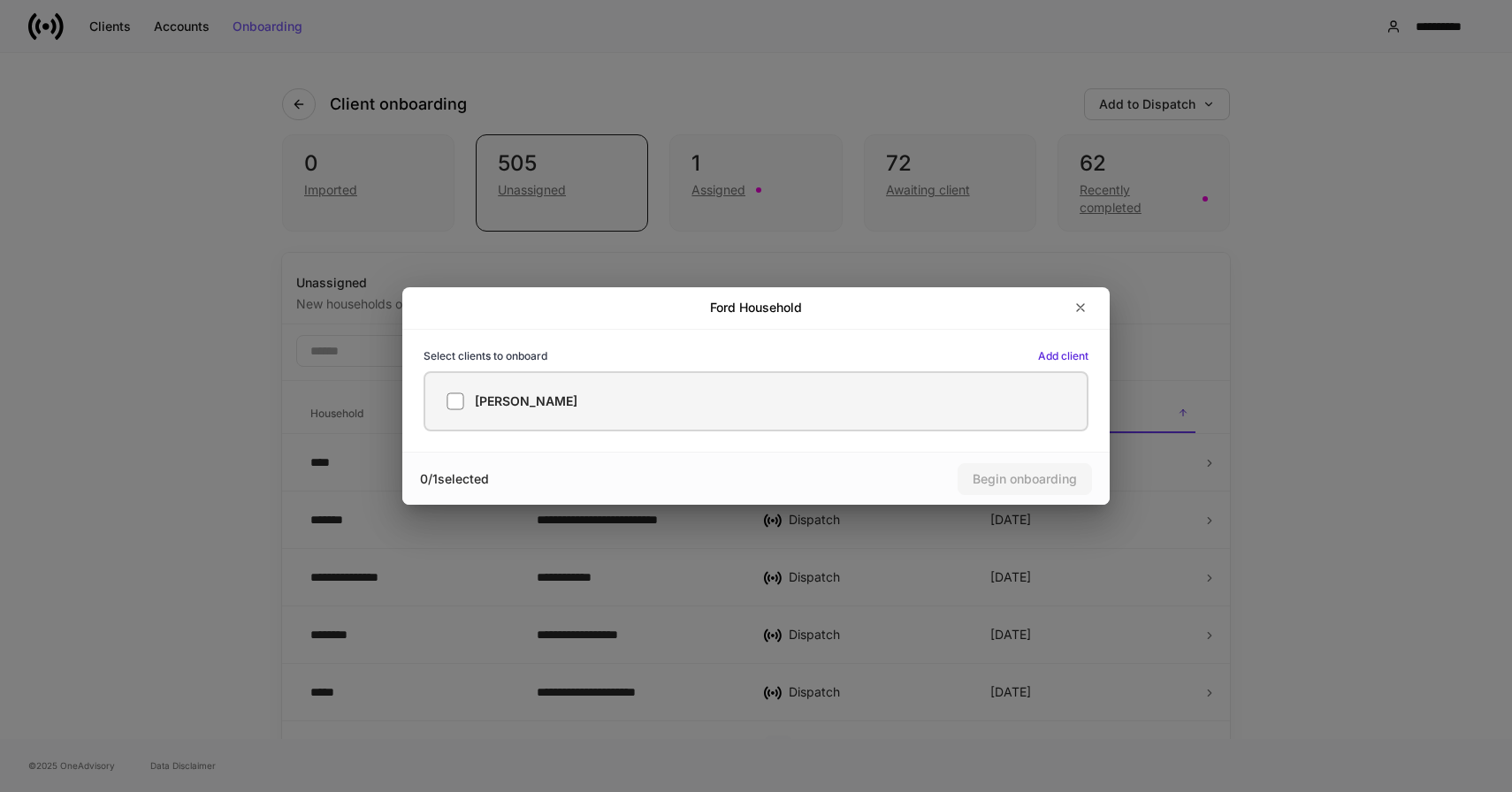
click at [644, 414] on label "[PERSON_NAME]" at bounding box center [756, 401] width 664 height 60
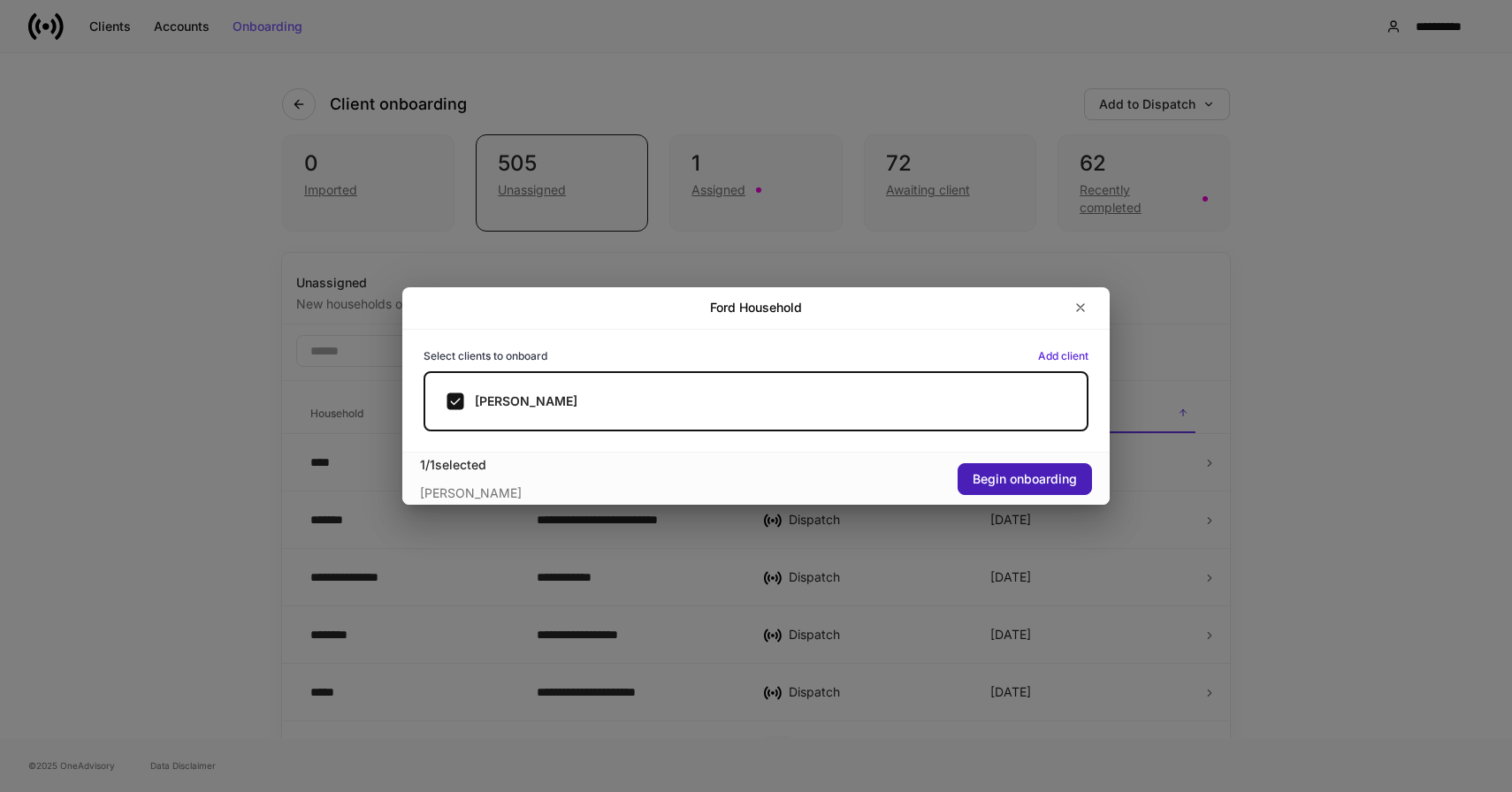
click at [1037, 478] on div "Begin onboarding" at bounding box center [1024, 478] width 104 height 12
